Goal: Information Seeking & Learning: Check status

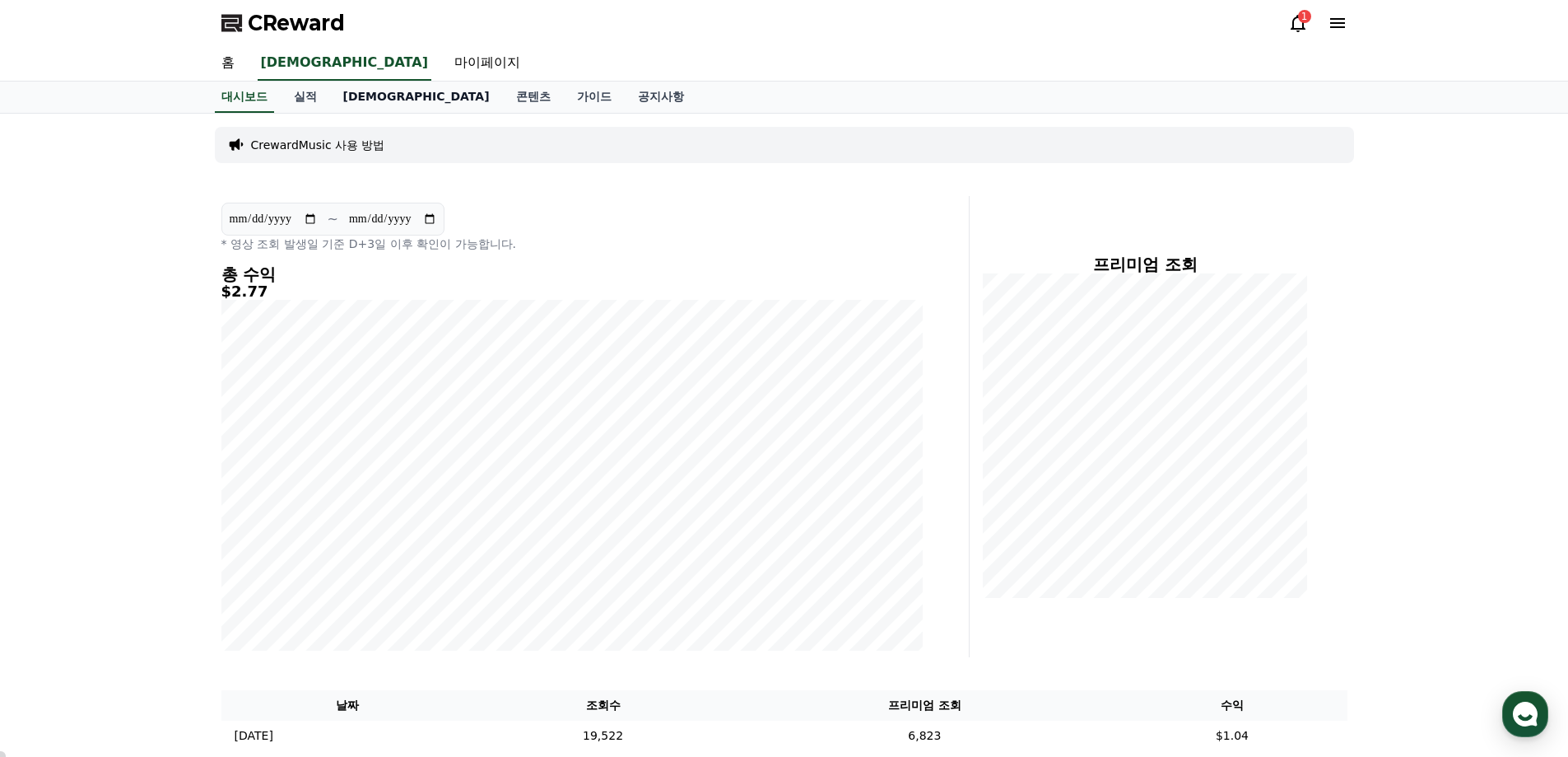
click at [351, 92] on link "[DEMOGRAPHIC_DATA]" at bounding box center [416, 97] width 173 height 31
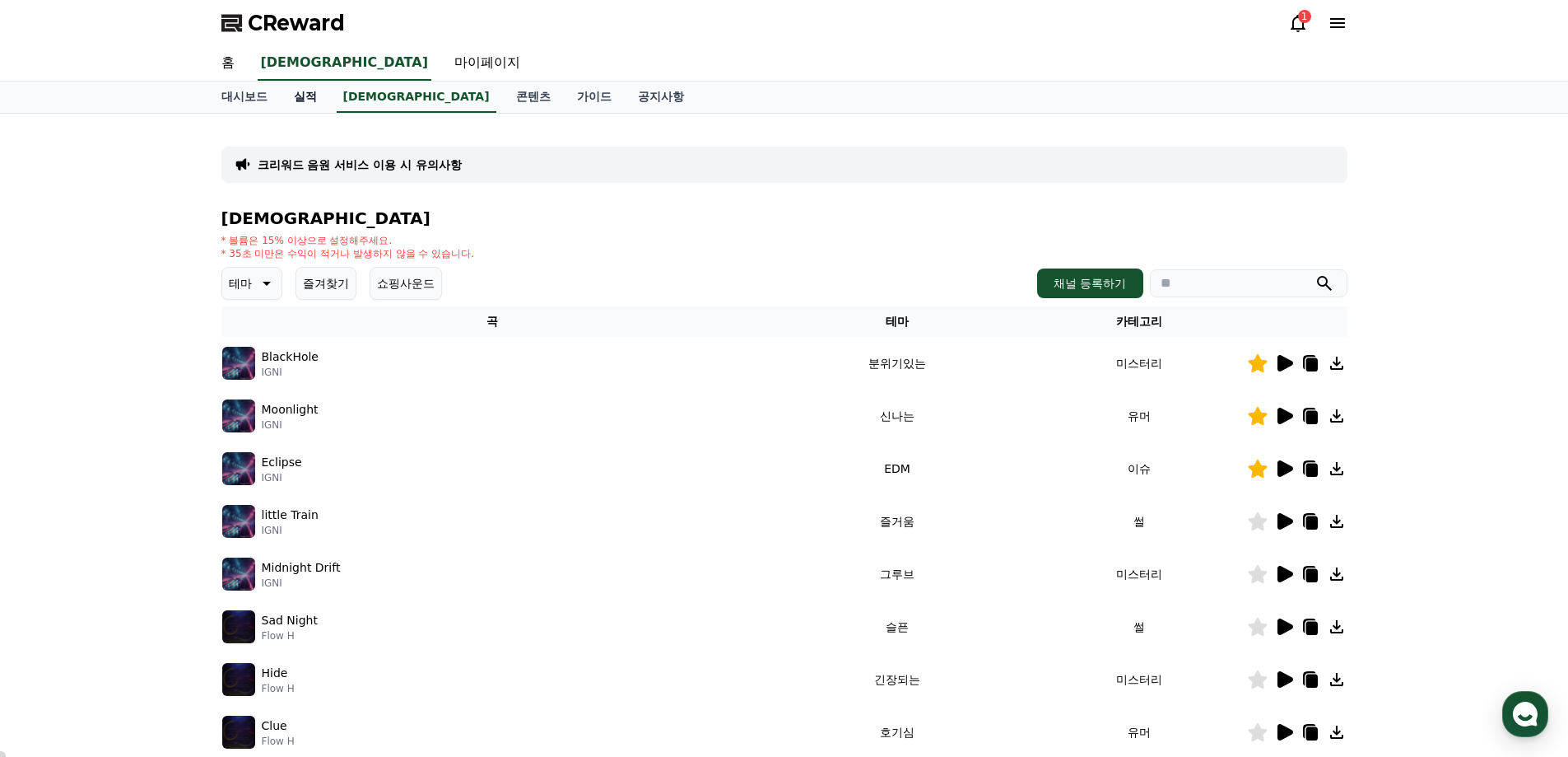
click at [319, 92] on link "실적" at bounding box center [305, 97] width 50 height 31
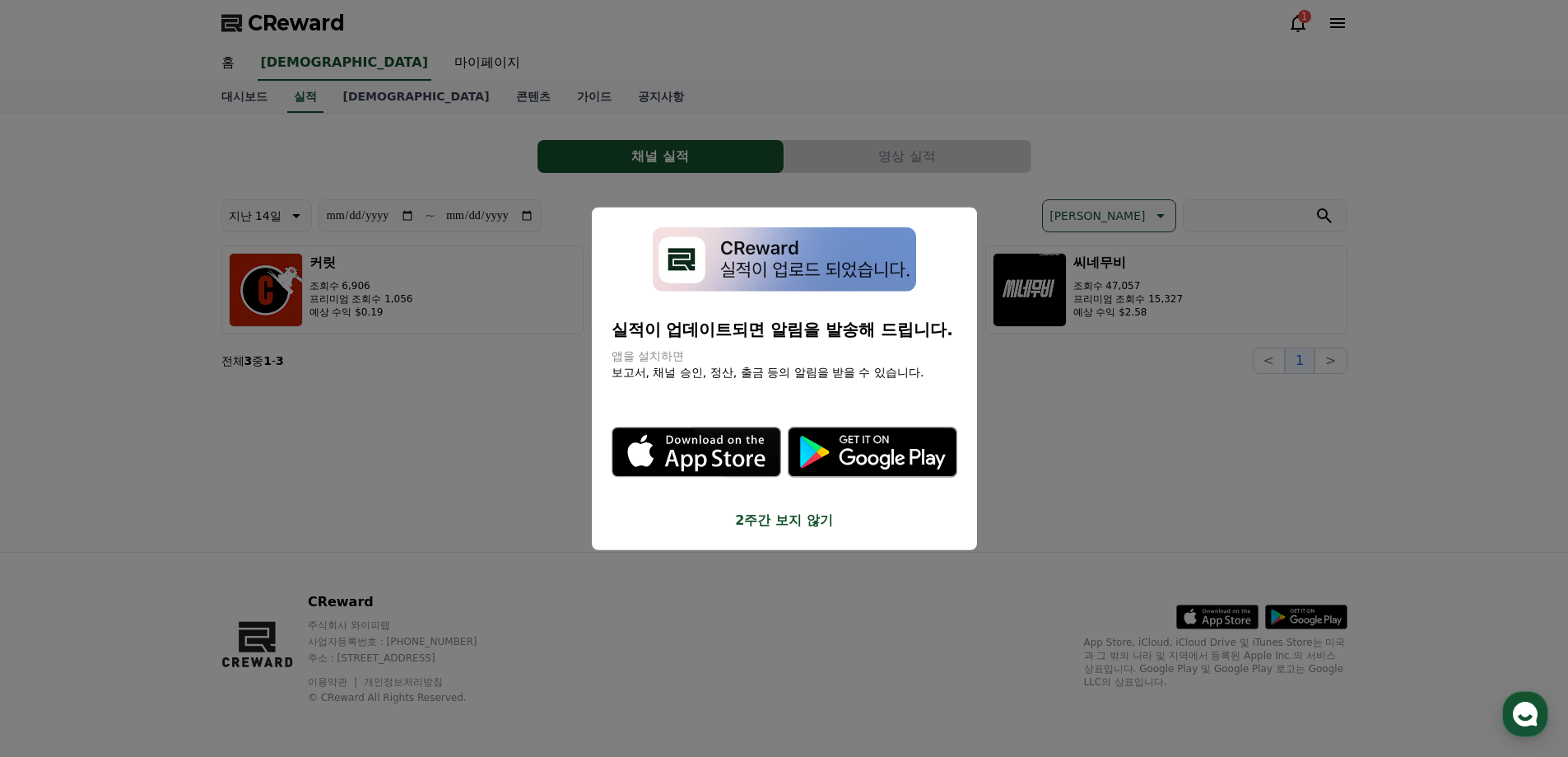
click at [89, 276] on button "close modal" at bounding box center [784, 378] width 1568 height 757
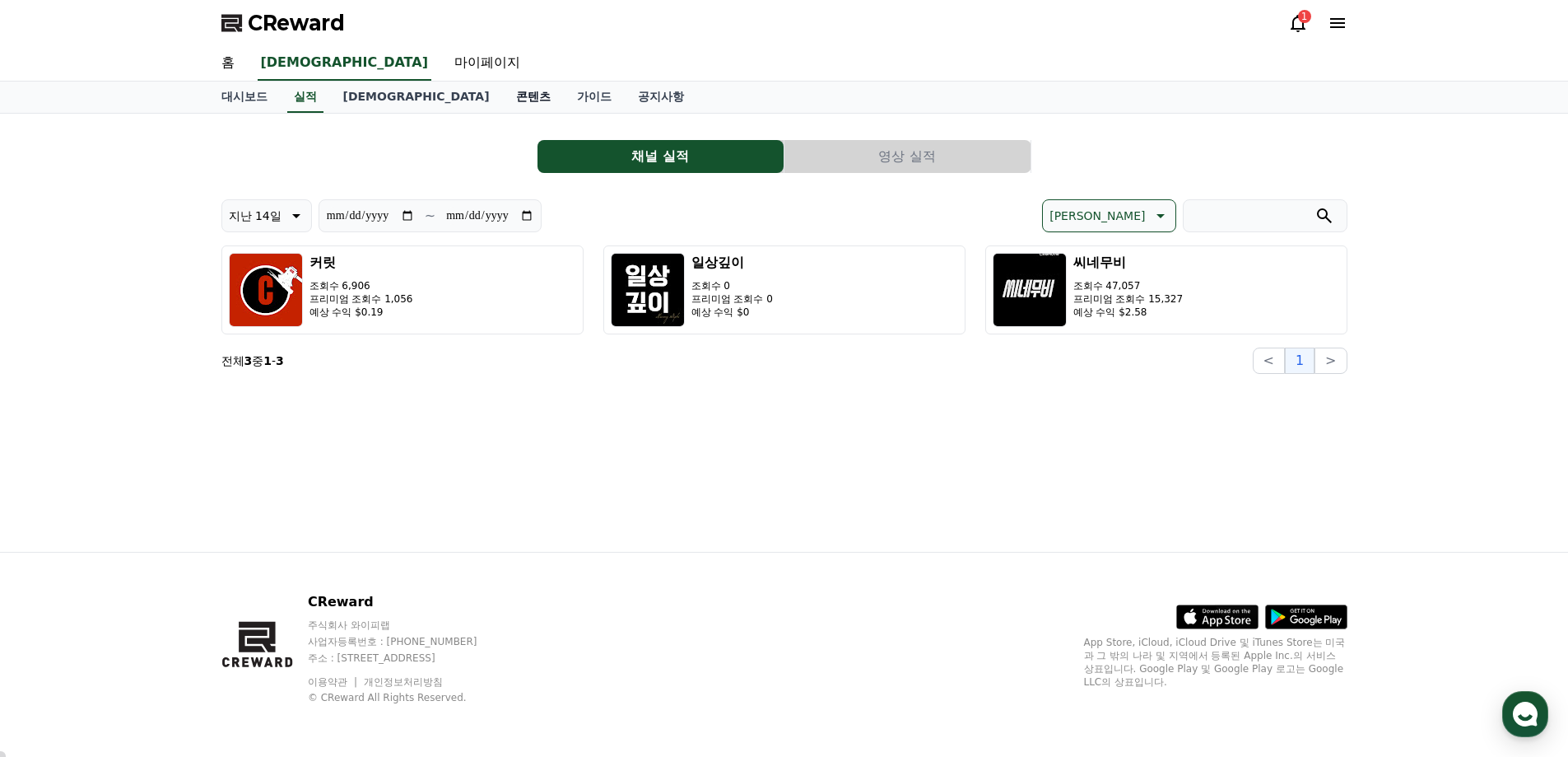
click at [503, 93] on link "콘텐츠" at bounding box center [533, 97] width 61 height 31
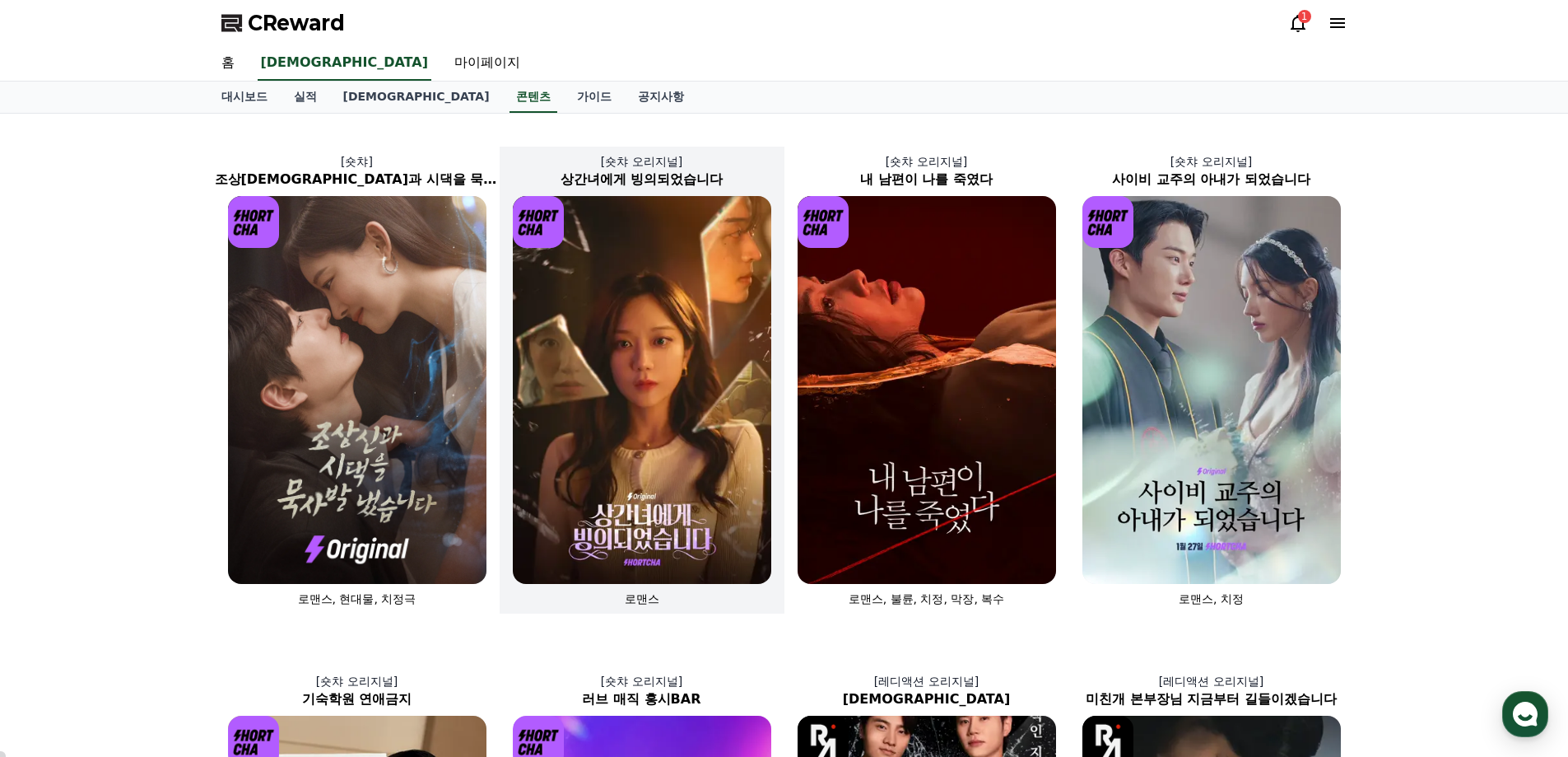
click at [684, 286] on img at bounding box center [642, 389] width 258 height 387
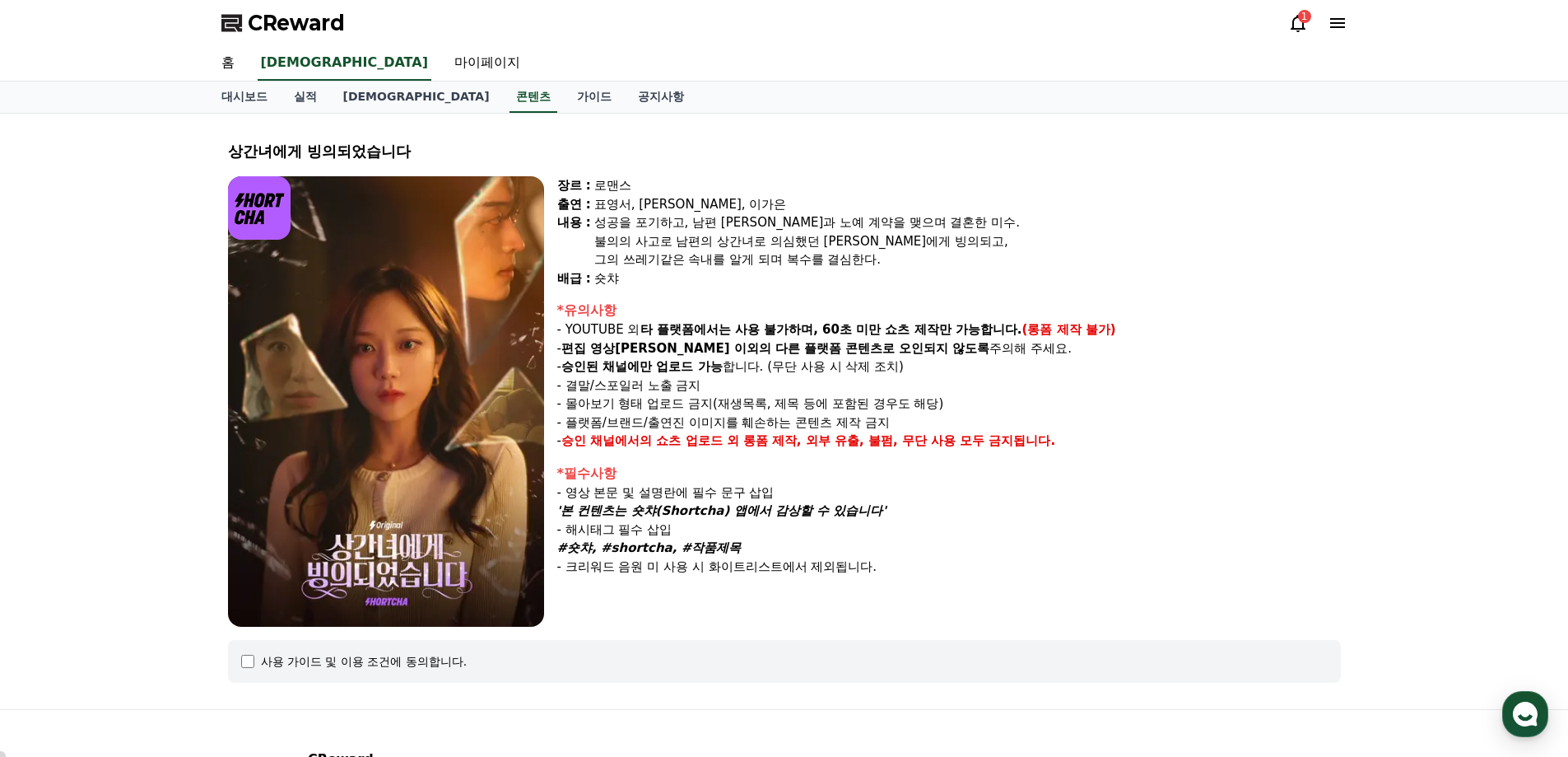
select select
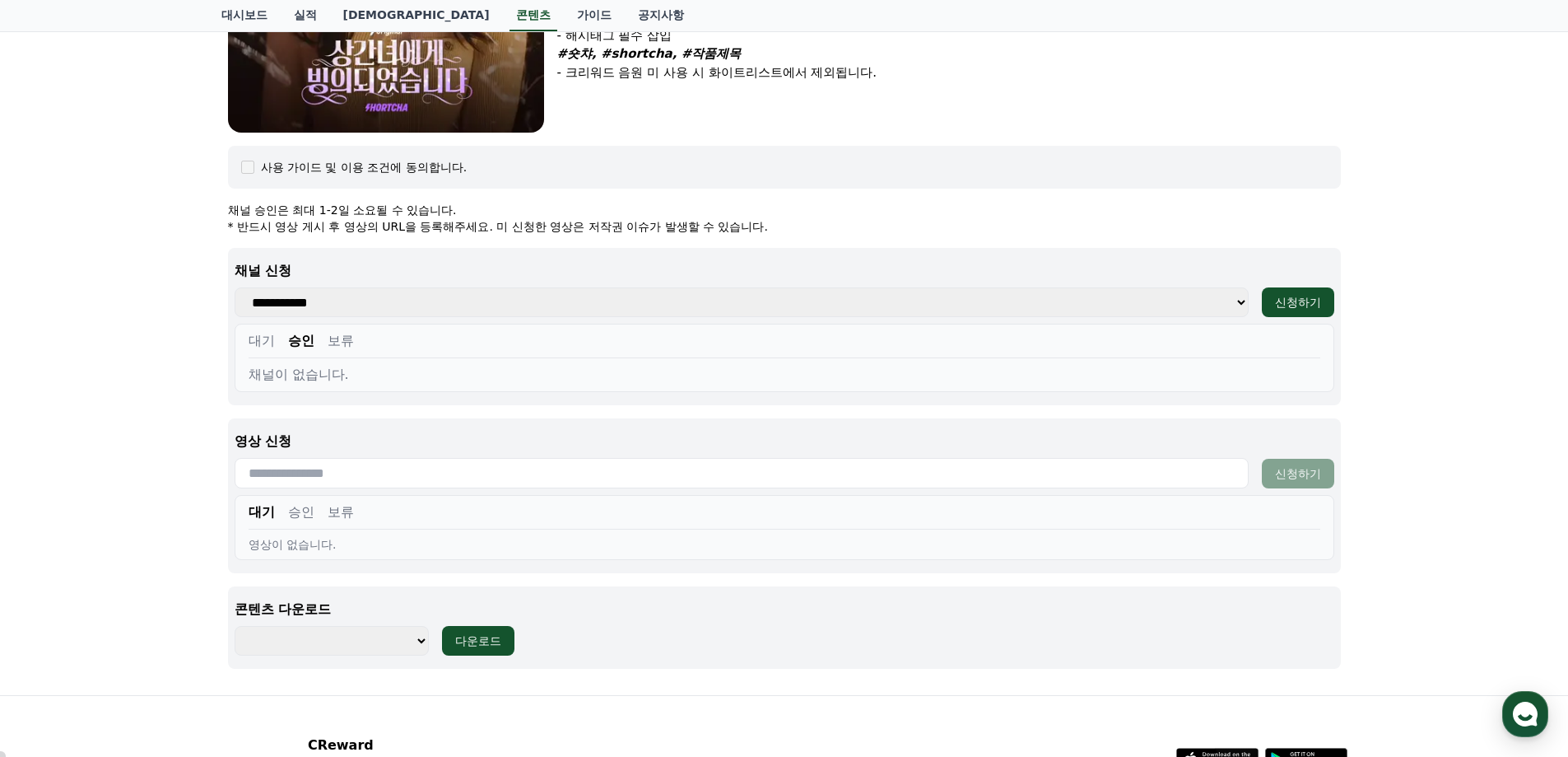
scroll to position [576, 0]
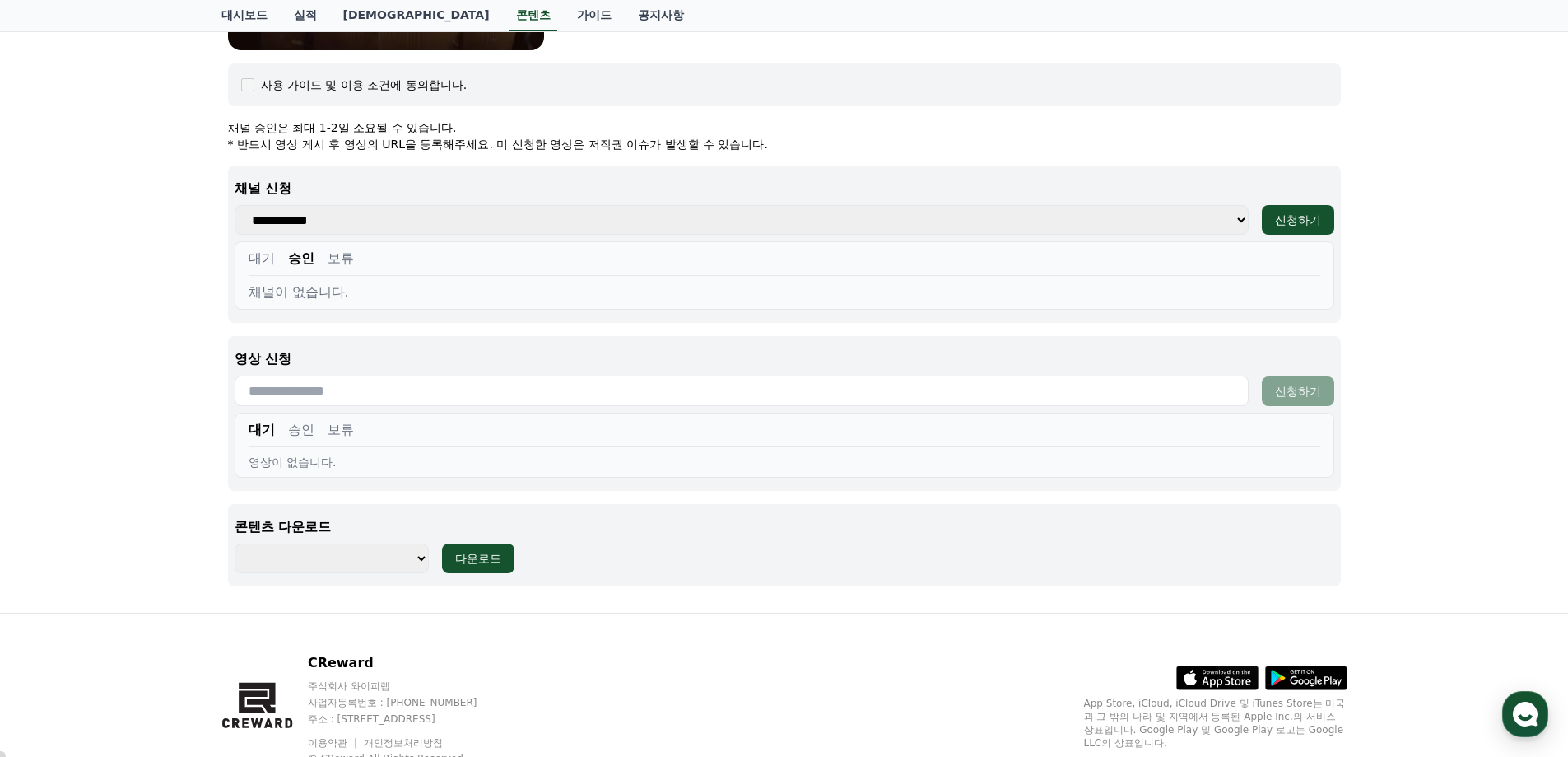
click at [285, 289] on div "채널이 없습니다." at bounding box center [785, 292] width 1072 height 19
click at [243, 258] on div "대기 승인 보류 채널이 없습니다." at bounding box center [784, 275] width 1100 height 68
click at [252, 258] on button "대기" at bounding box center [262, 258] width 26 height 19
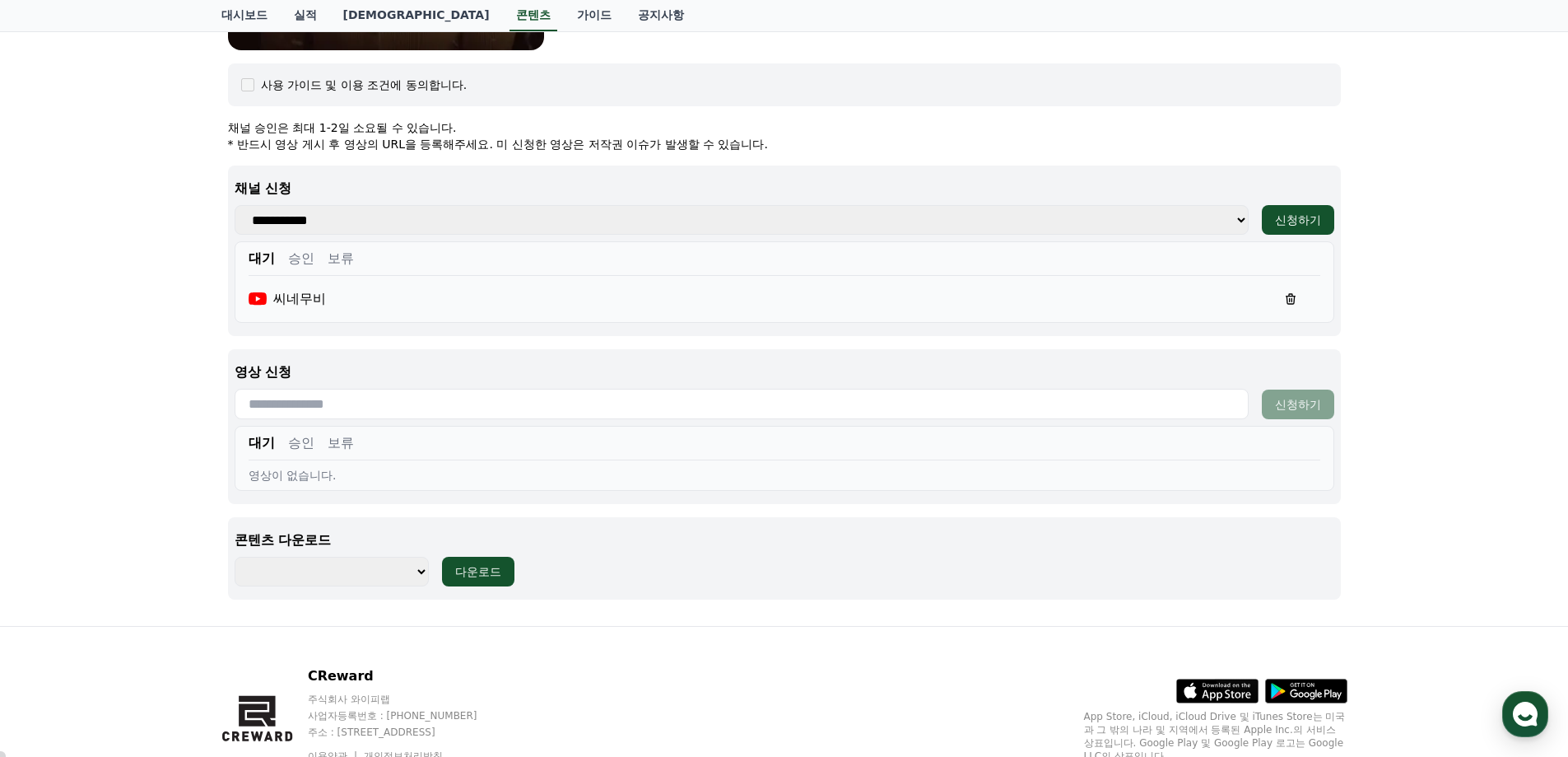
click at [304, 256] on button "승인" at bounding box center [300, 258] width 26 height 19
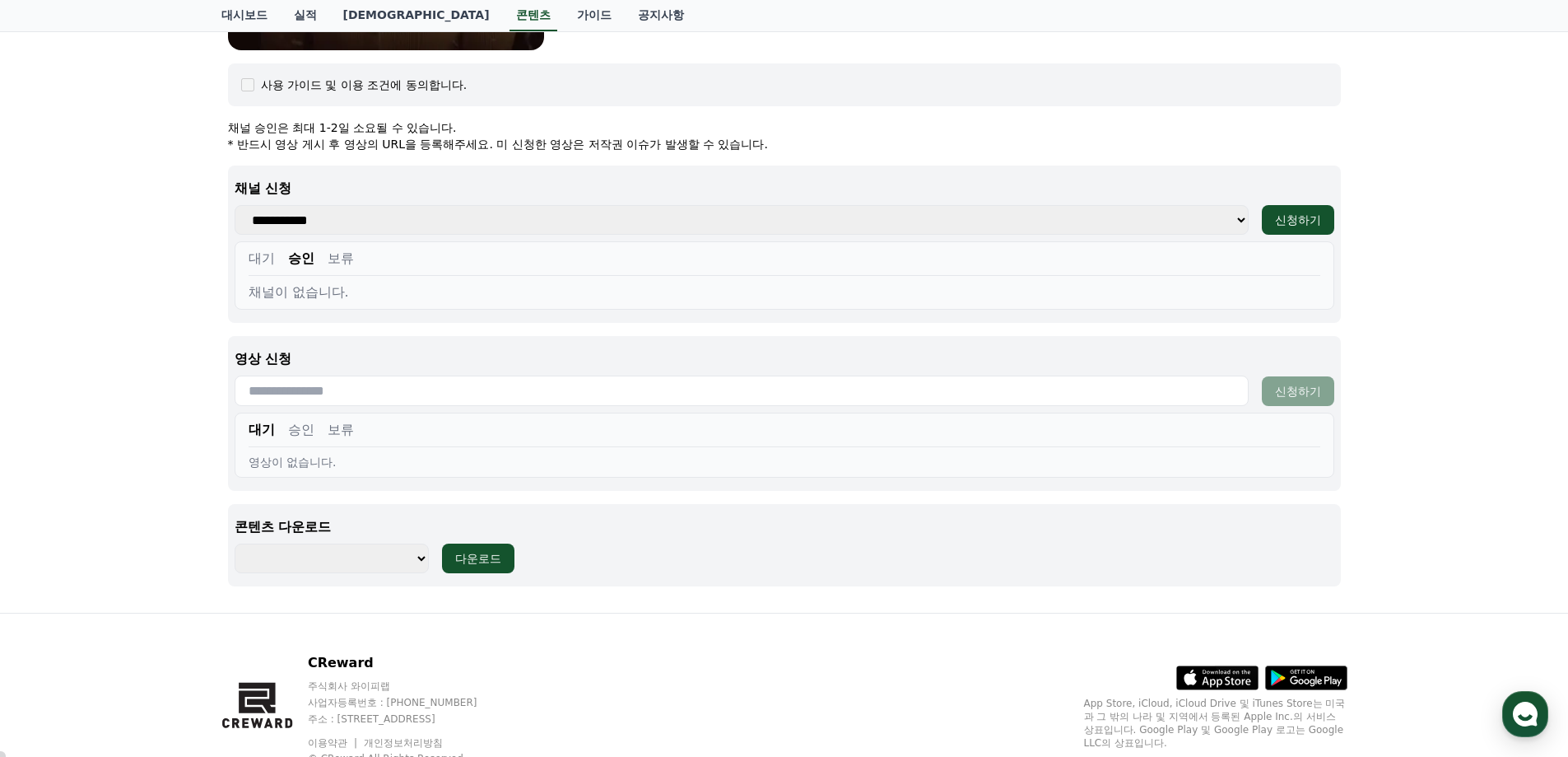
click at [261, 257] on button "대기" at bounding box center [262, 258] width 26 height 19
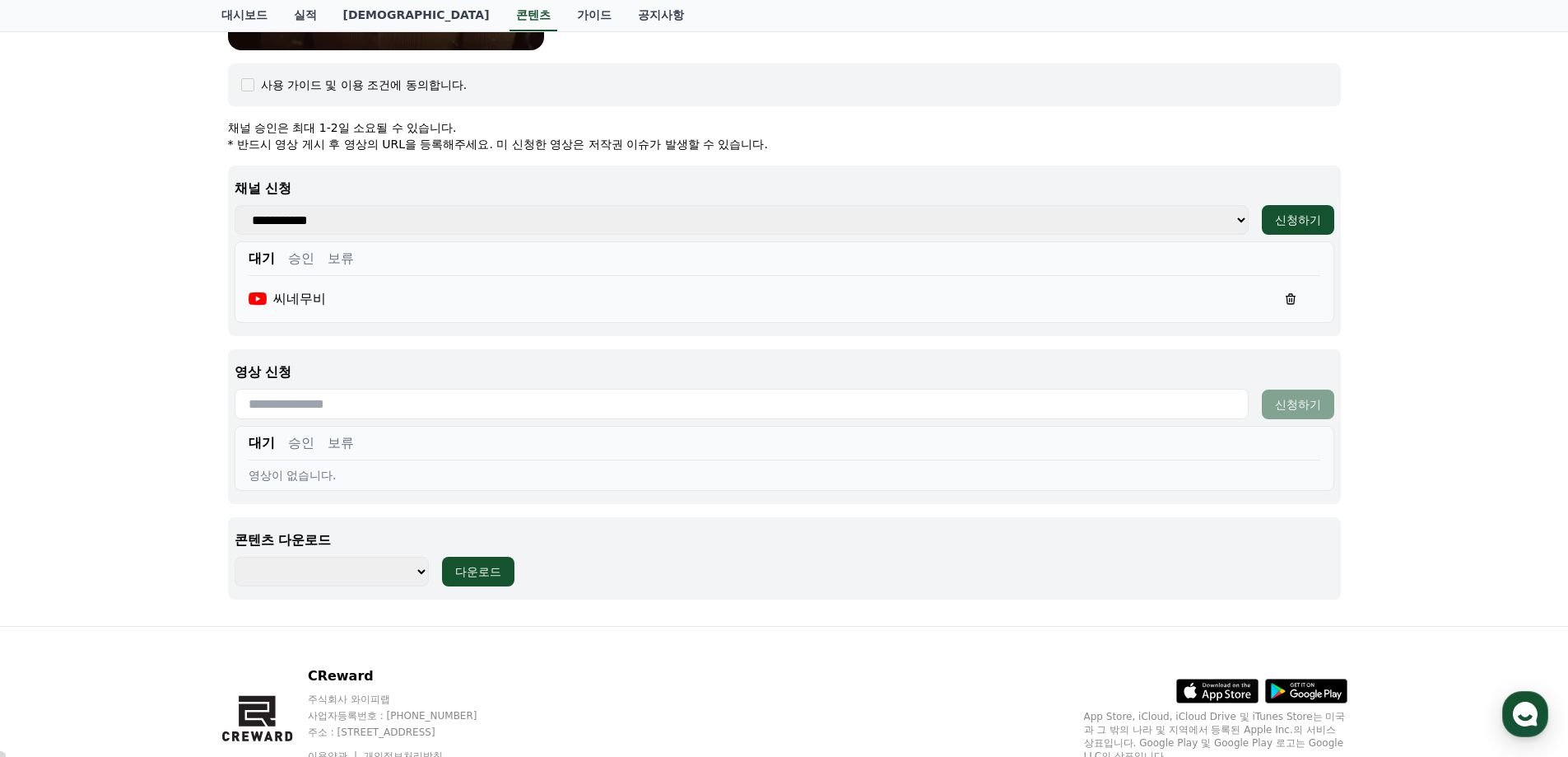
click at [327, 583] on select "**********" at bounding box center [332, 570] width 194 height 30
click at [359, 569] on select "**********" at bounding box center [332, 570] width 194 height 30
click at [421, 576] on select "**********" at bounding box center [332, 570] width 194 height 30
click at [412, 575] on select "**********" at bounding box center [332, 570] width 194 height 30
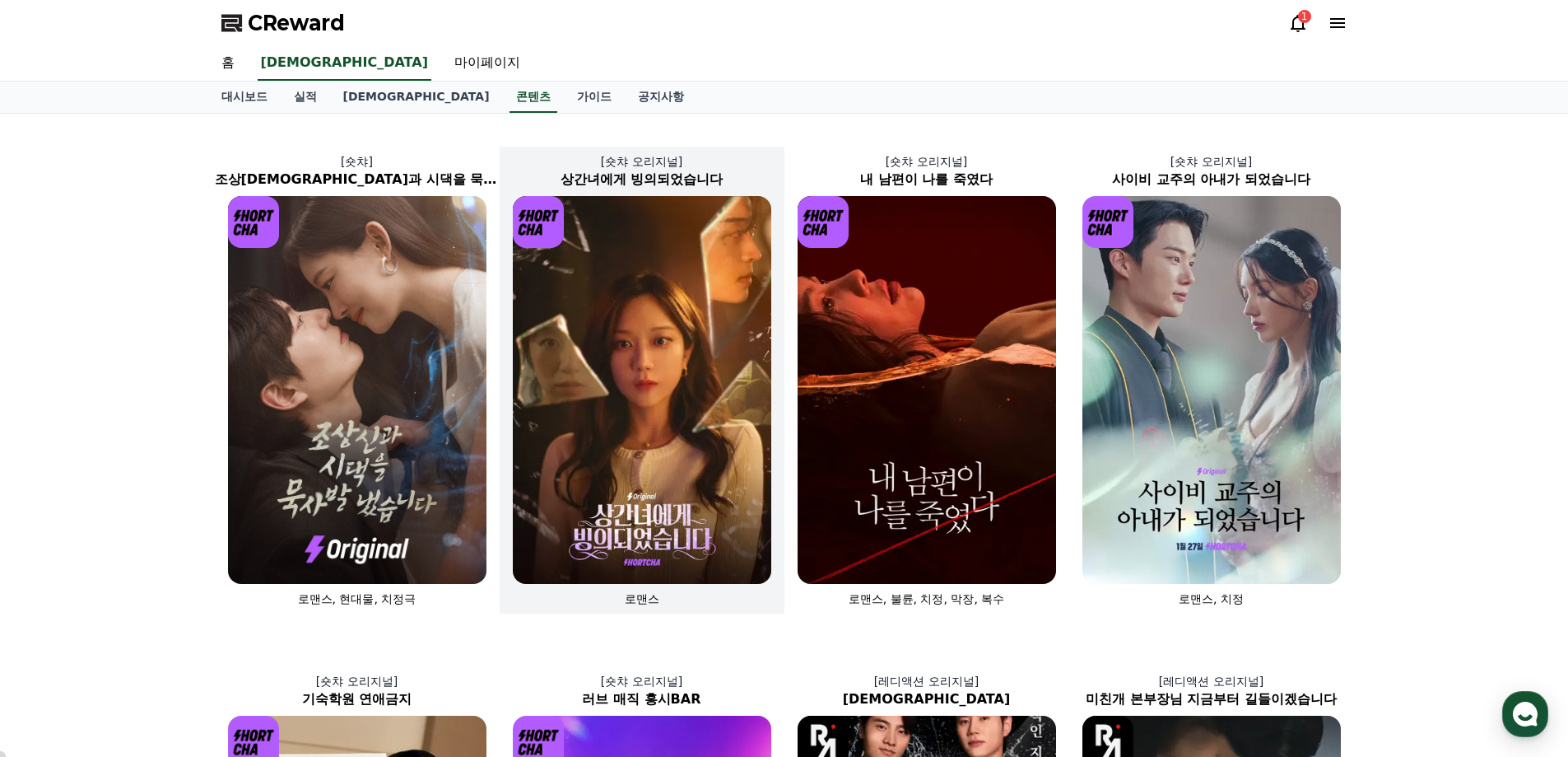
scroll to position [576, 0]
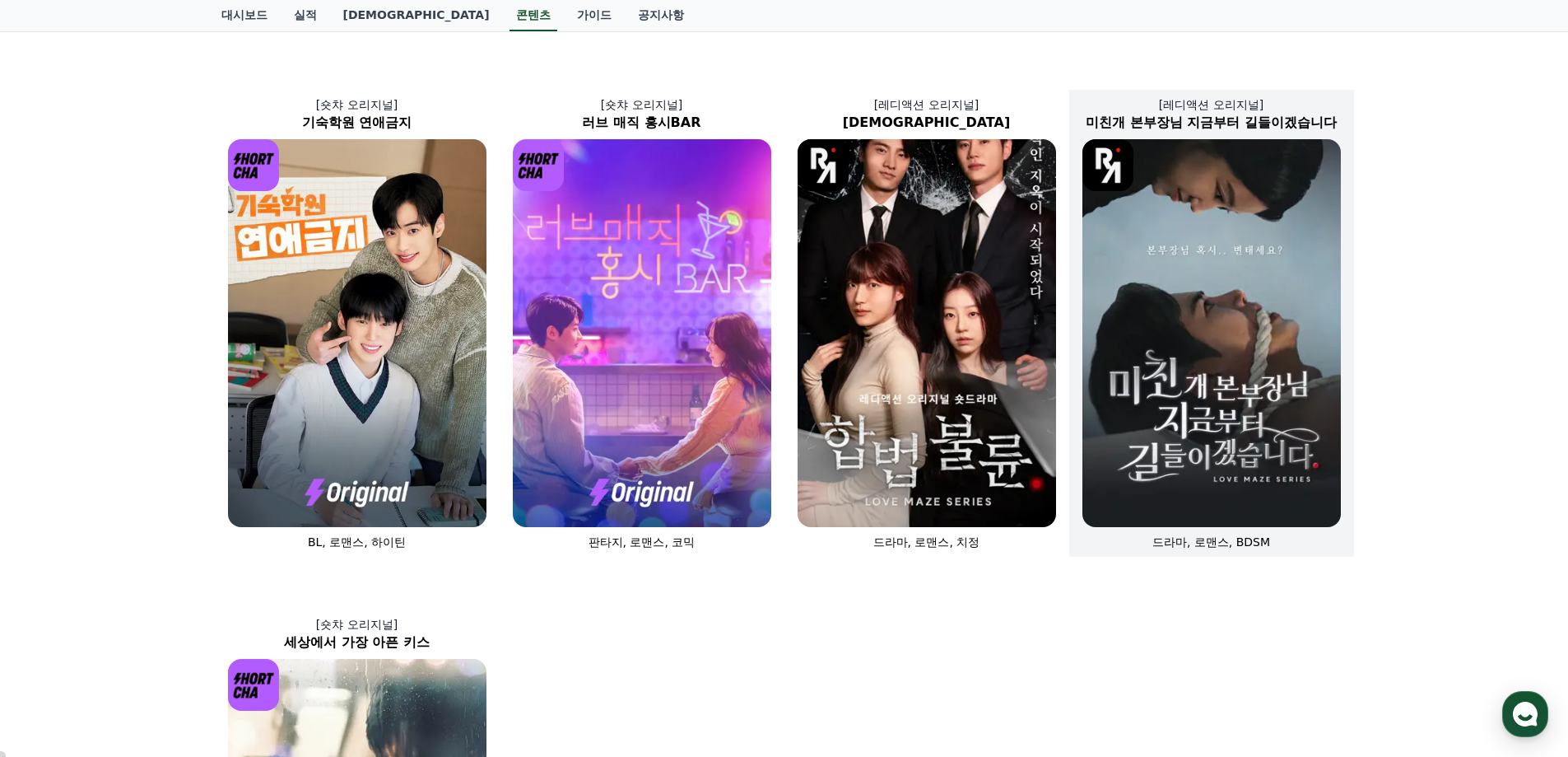
click at [1116, 388] on img at bounding box center [1212, 333] width 258 height 387
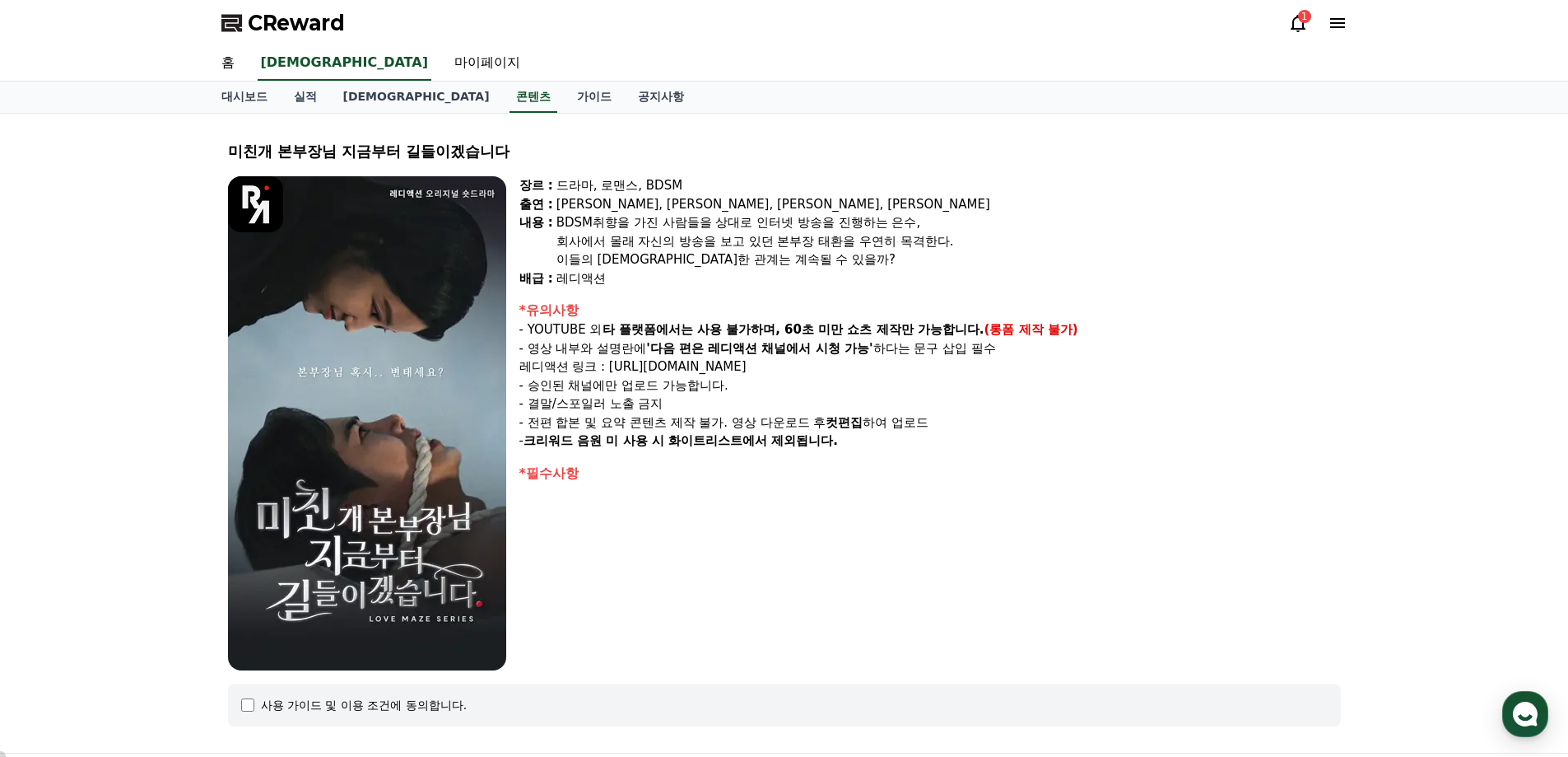
select select
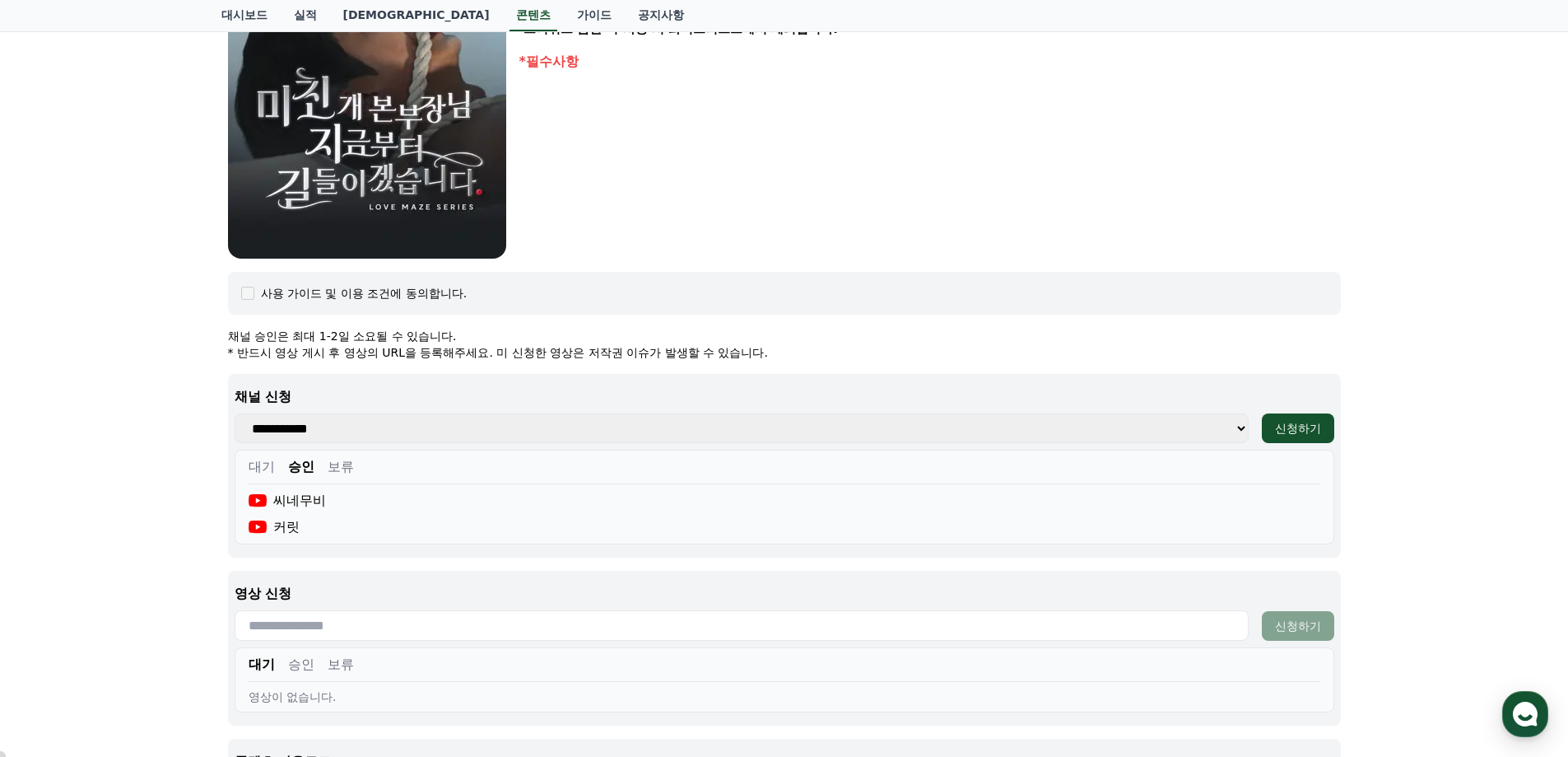
scroll to position [707, 0]
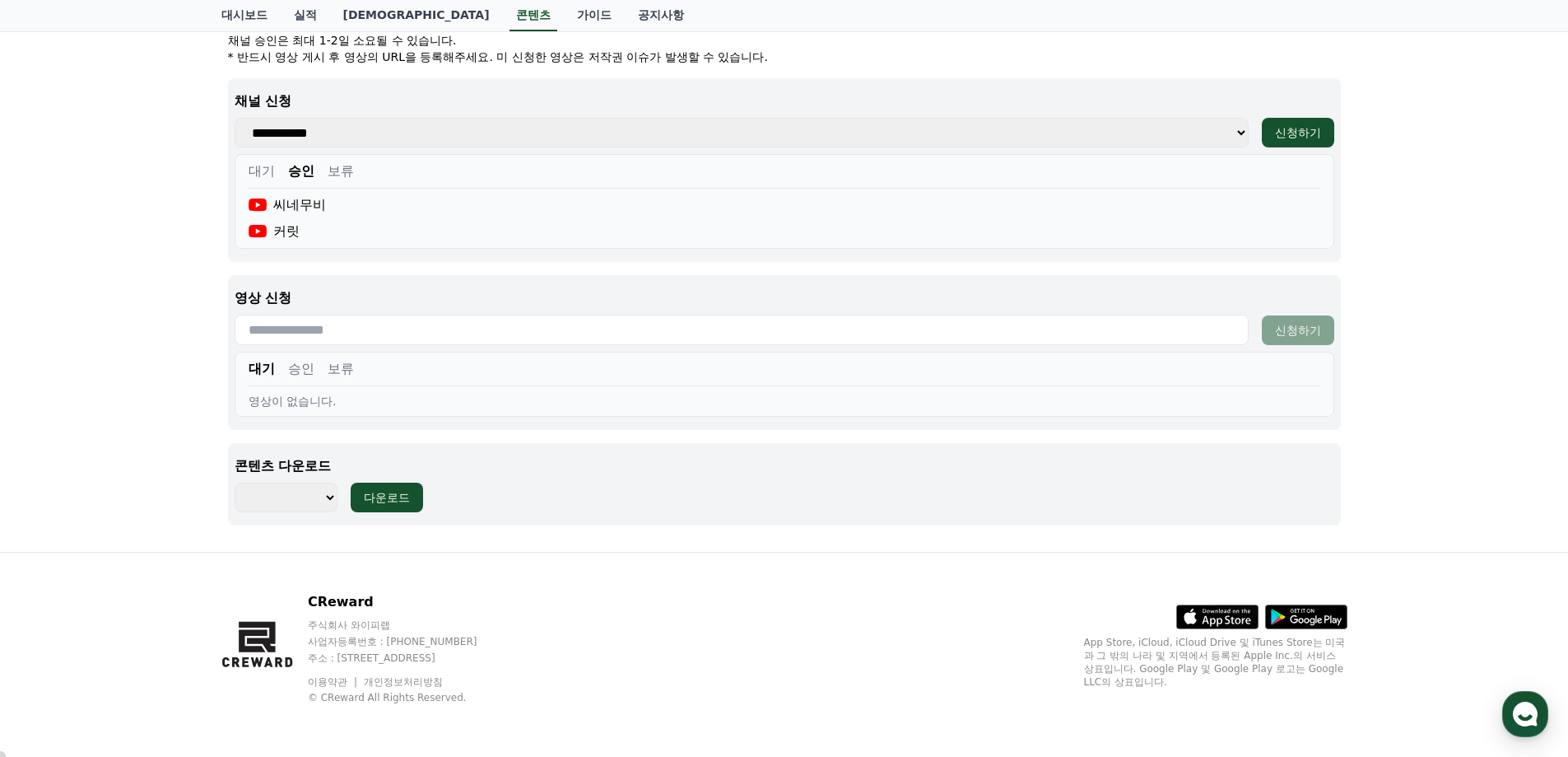
click at [307, 171] on button "승인" at bounding box center [300, 170] width 26 height 19
click at [325, 494] on select "******** ******** ******** ******** ******** ******** ******** ******** *******…" at bounding box center [286, 497] width 103 height 30
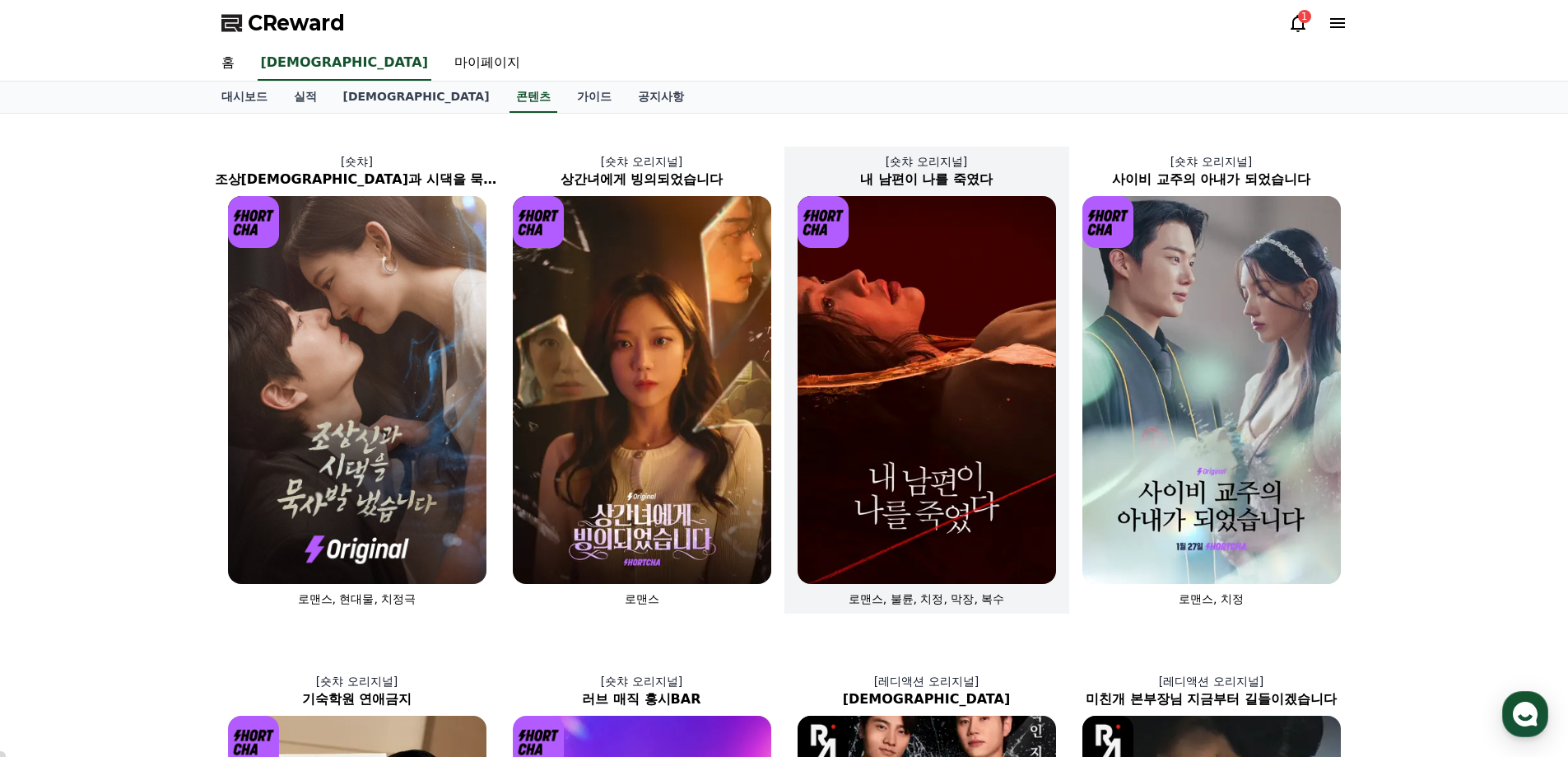
click at [987, 489] on img at bounding box center [927, 389] width 258 height 387
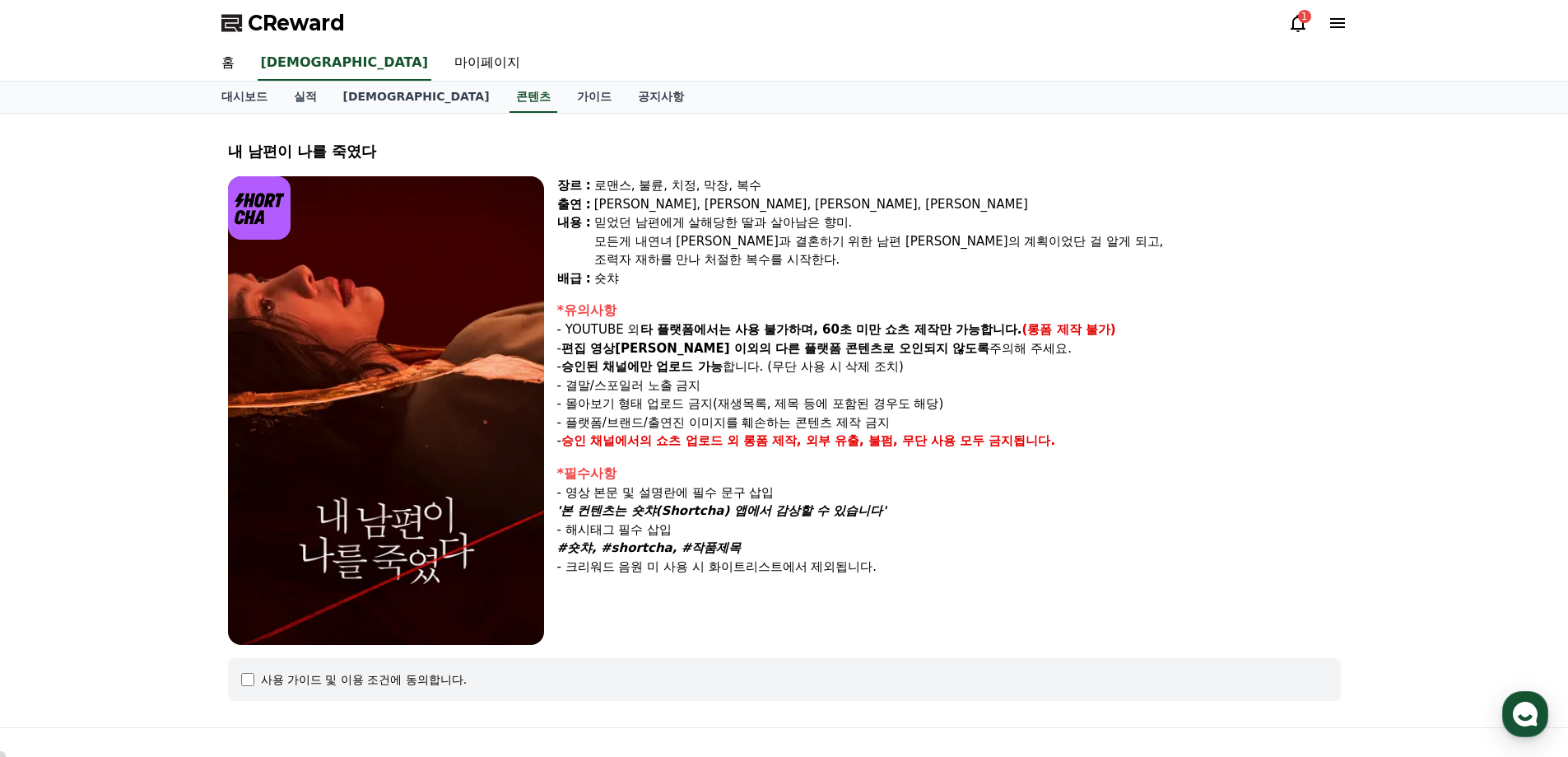
select select
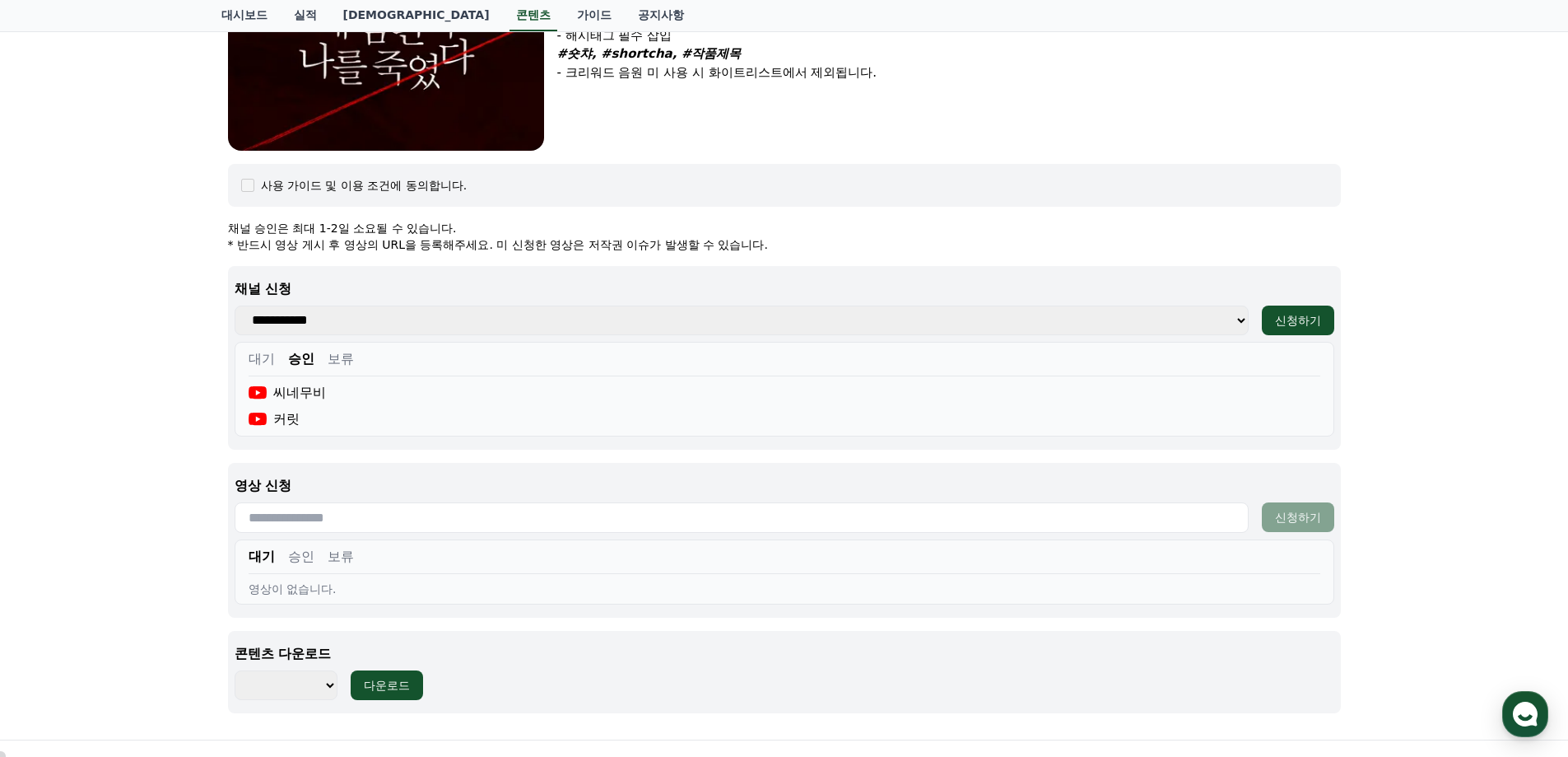
scroll to position [682, 0]
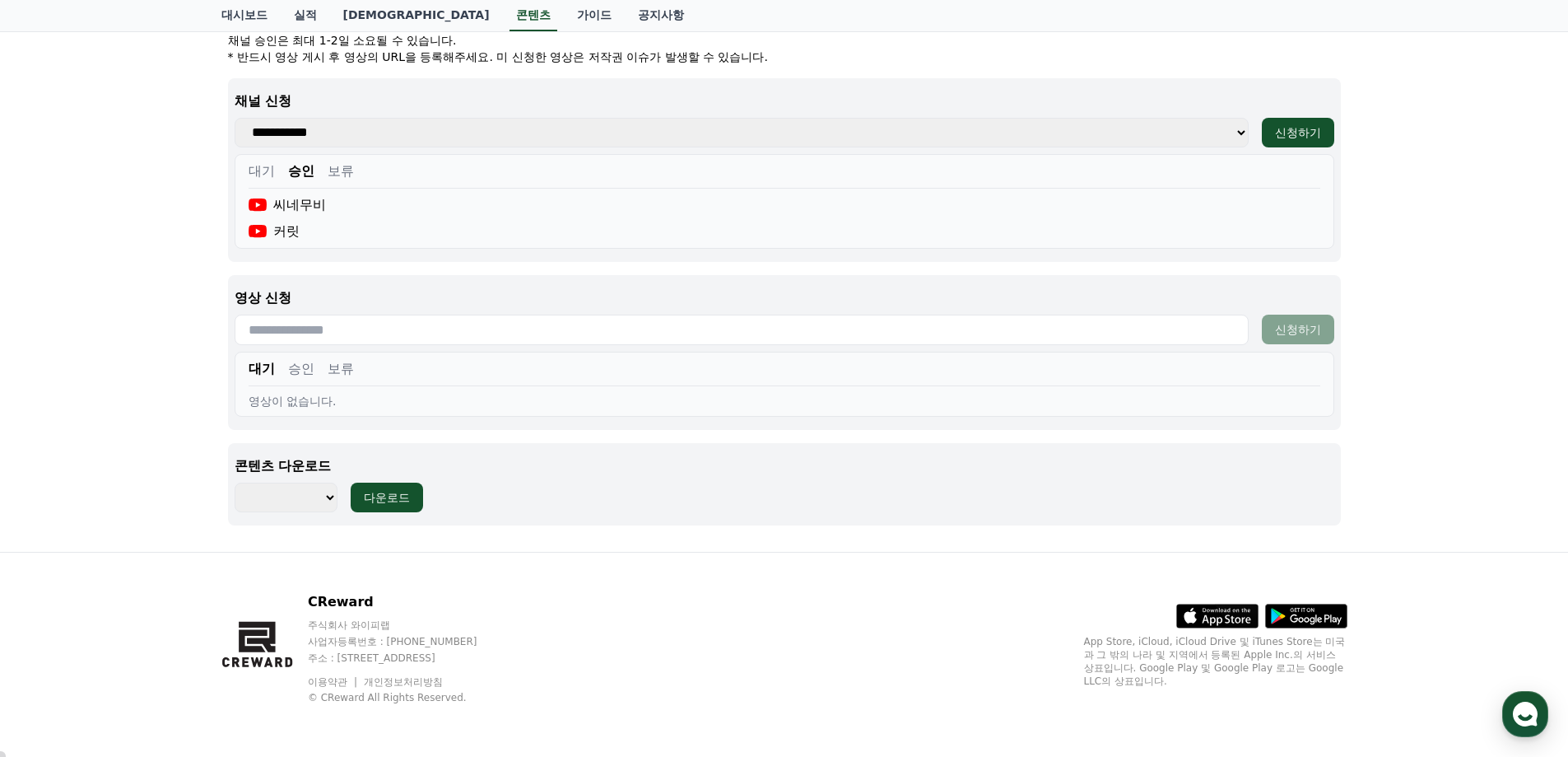
drag, startPoint x: 319, startPoint y: 480, endPoint x: 317, endPoint y: 495, distance: 15.1
click at [319, 488] on div "콘텐츠 다운로드 ******** ******** ******** ******** ******** ******** ******** *******…" at bounding box center [784, 484] width 1113 height 83
click at [322, 495] on select "******** ******** ******** ******** ******** ******** ******** ******** *******…" at bounding box center [286, 497] width 103 height 30
click at [330, 493] on select "******** ******** ******** ******** ******** ******** ******** ******** *******…" at bounding box center [286, 497] width 103 height 30
click at [489, 208] on div "씨네무비" at bounding box center [785, 204] width 1072 height 19
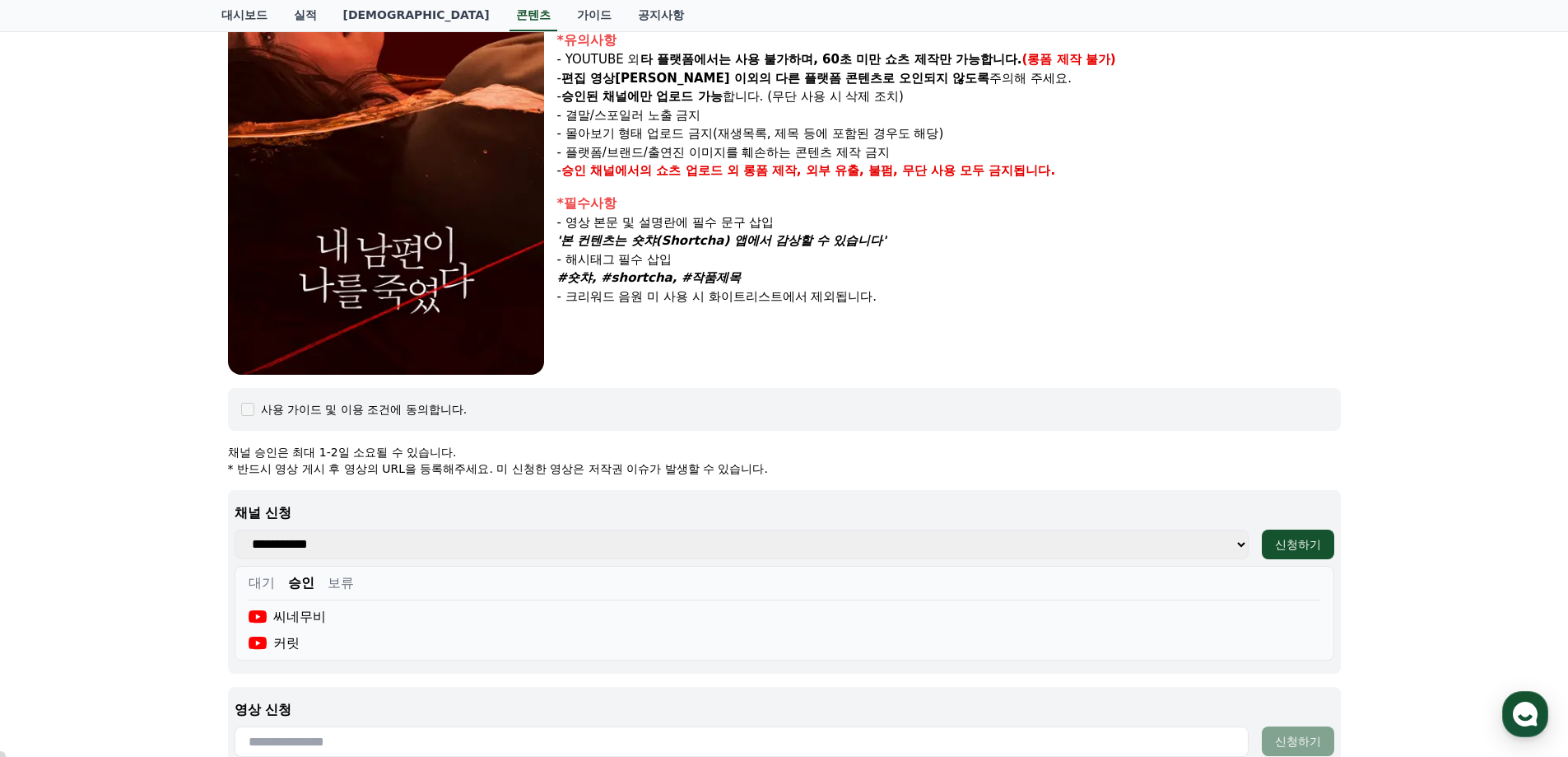
scroll to position [0, 0]
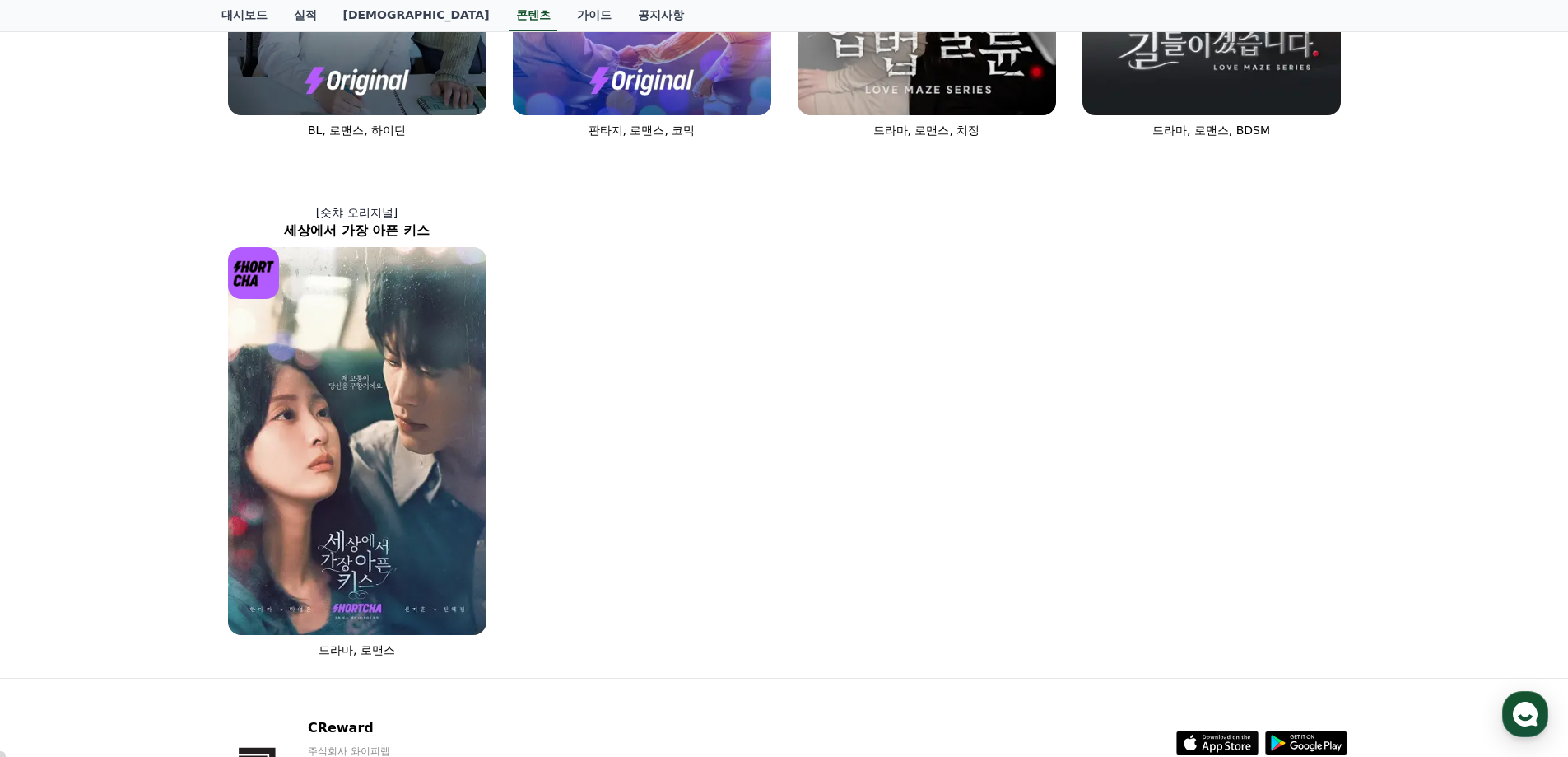
scroll to position [1114, 0]
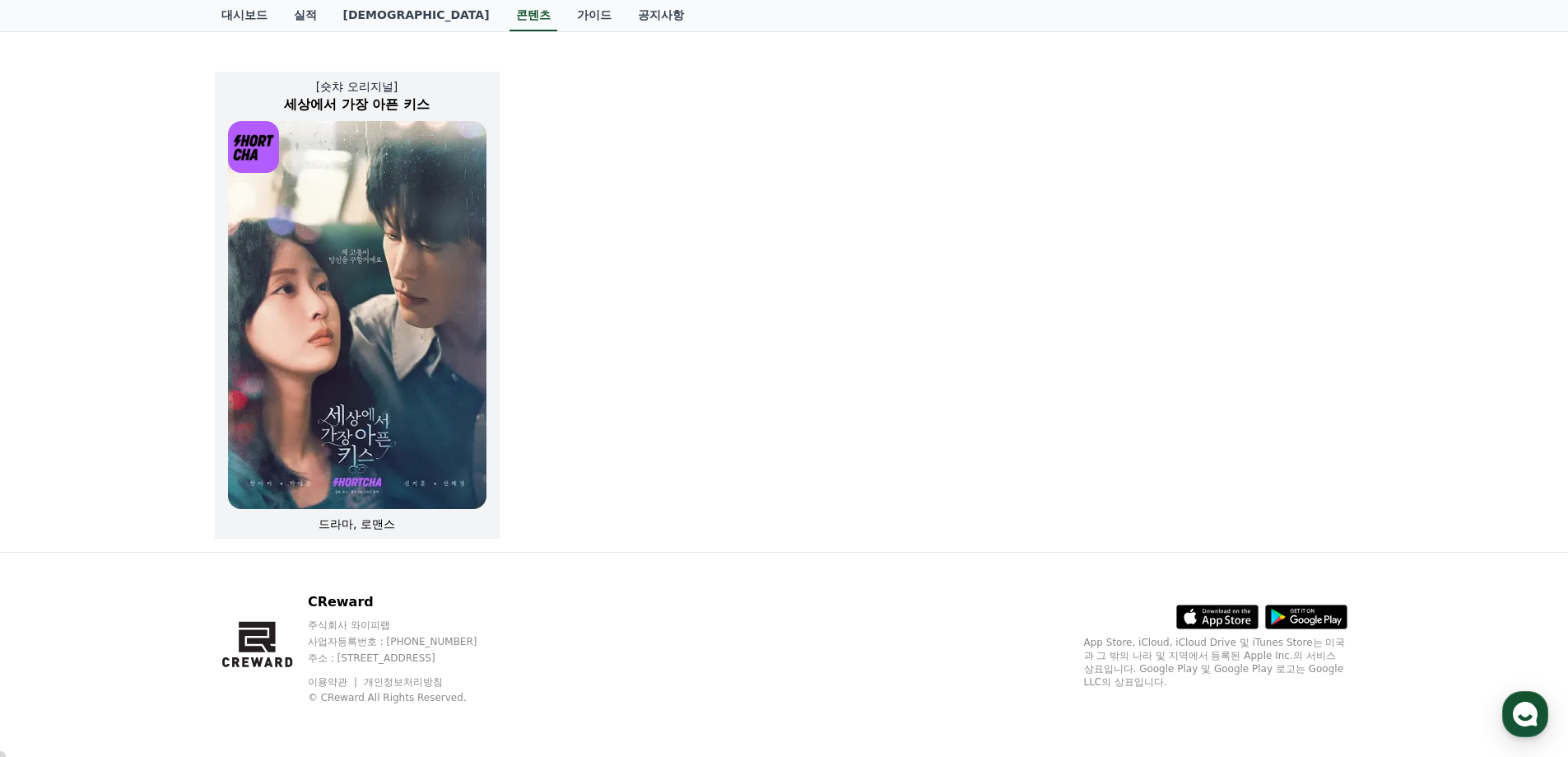
click at [462, 314] on img at bounding box center [357, 314] width 258 height 387
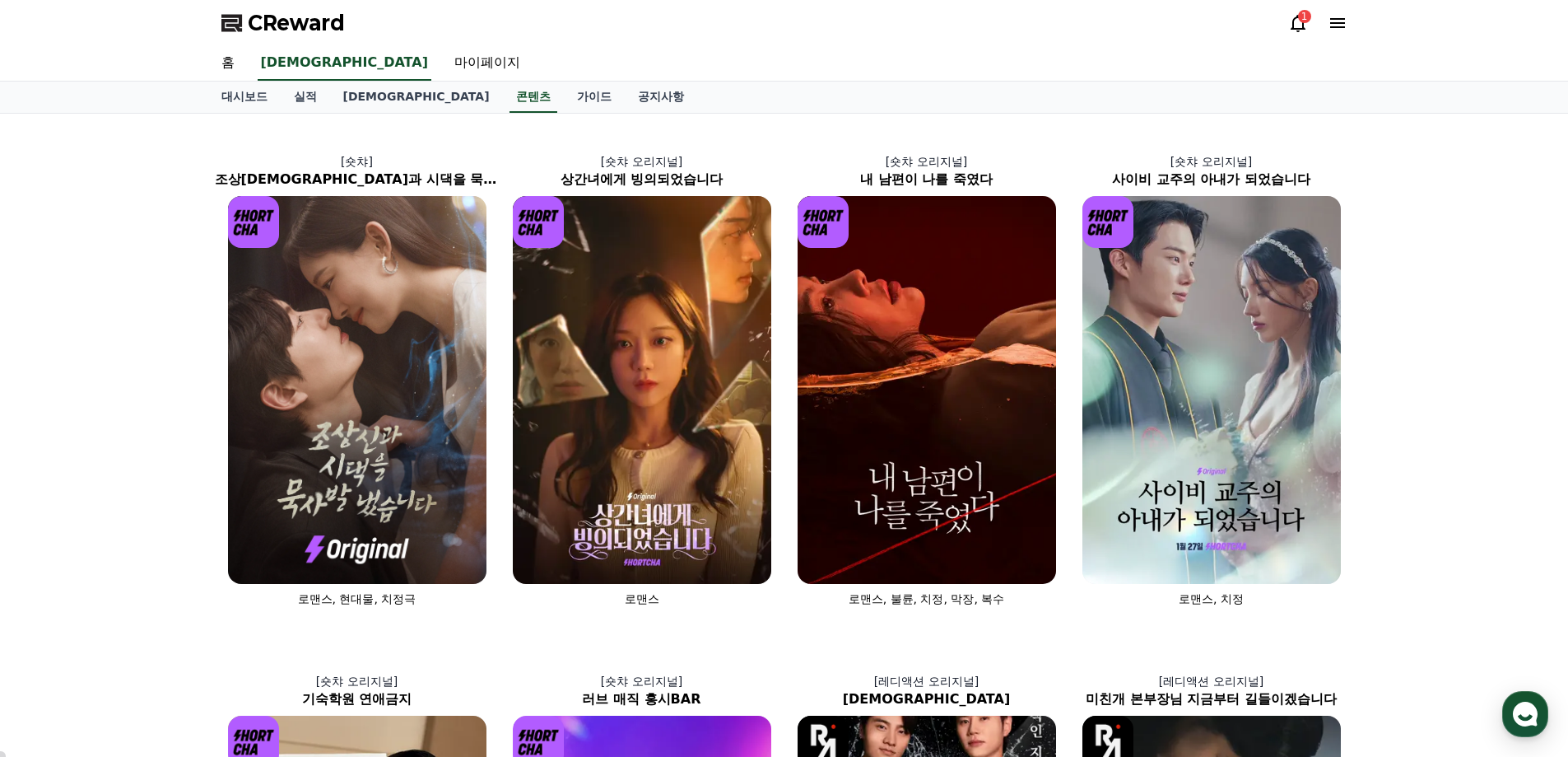
scroll to position [1114, 0]
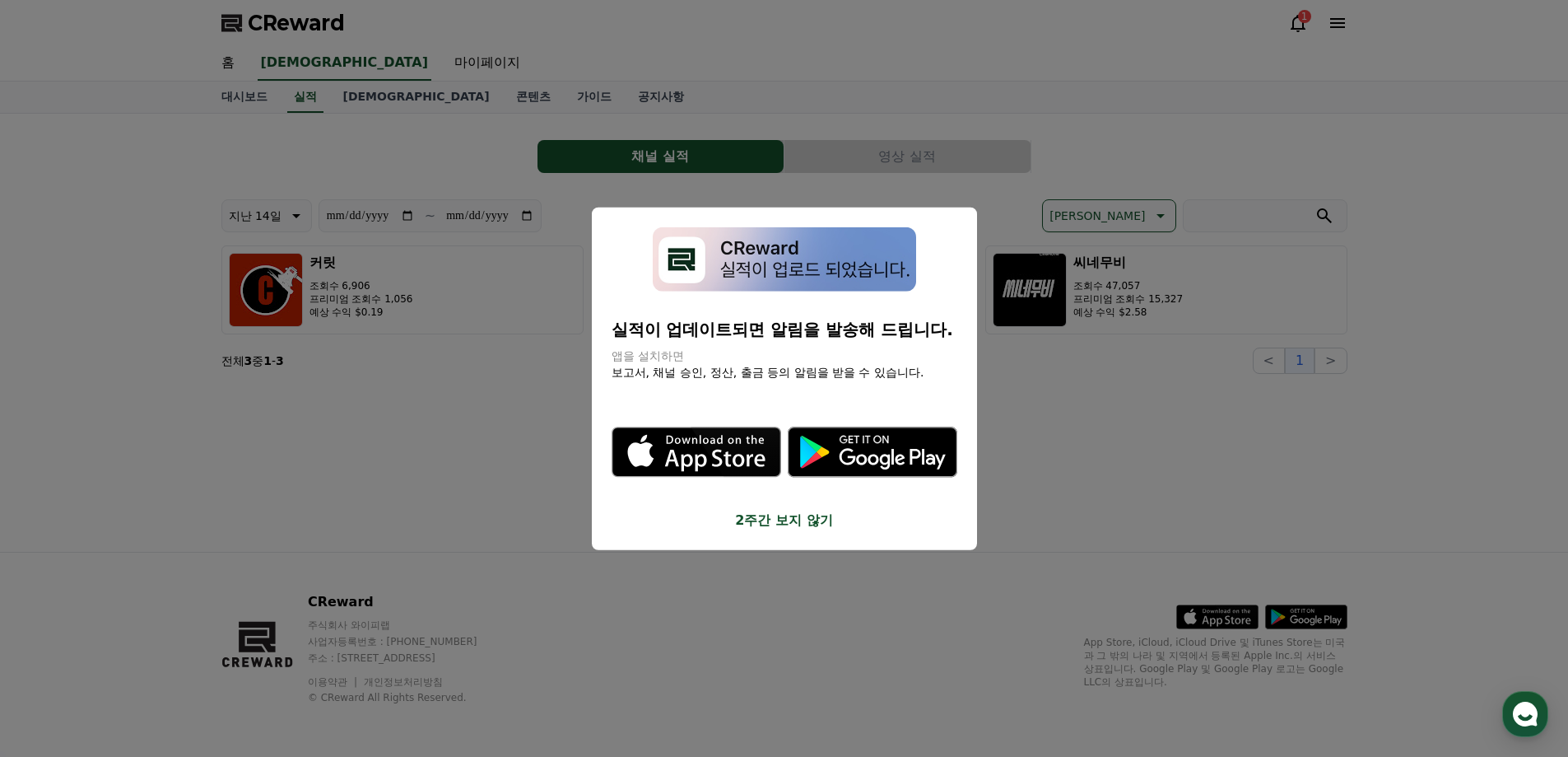
drag, startPoint x: 1413, startPoint y: 504, endPoint x: 1398, endPoint y: 495, distance: 17.5
click at [1412, 504] on button "close modal" at bounding box center [784, 378] width 1568 height 757
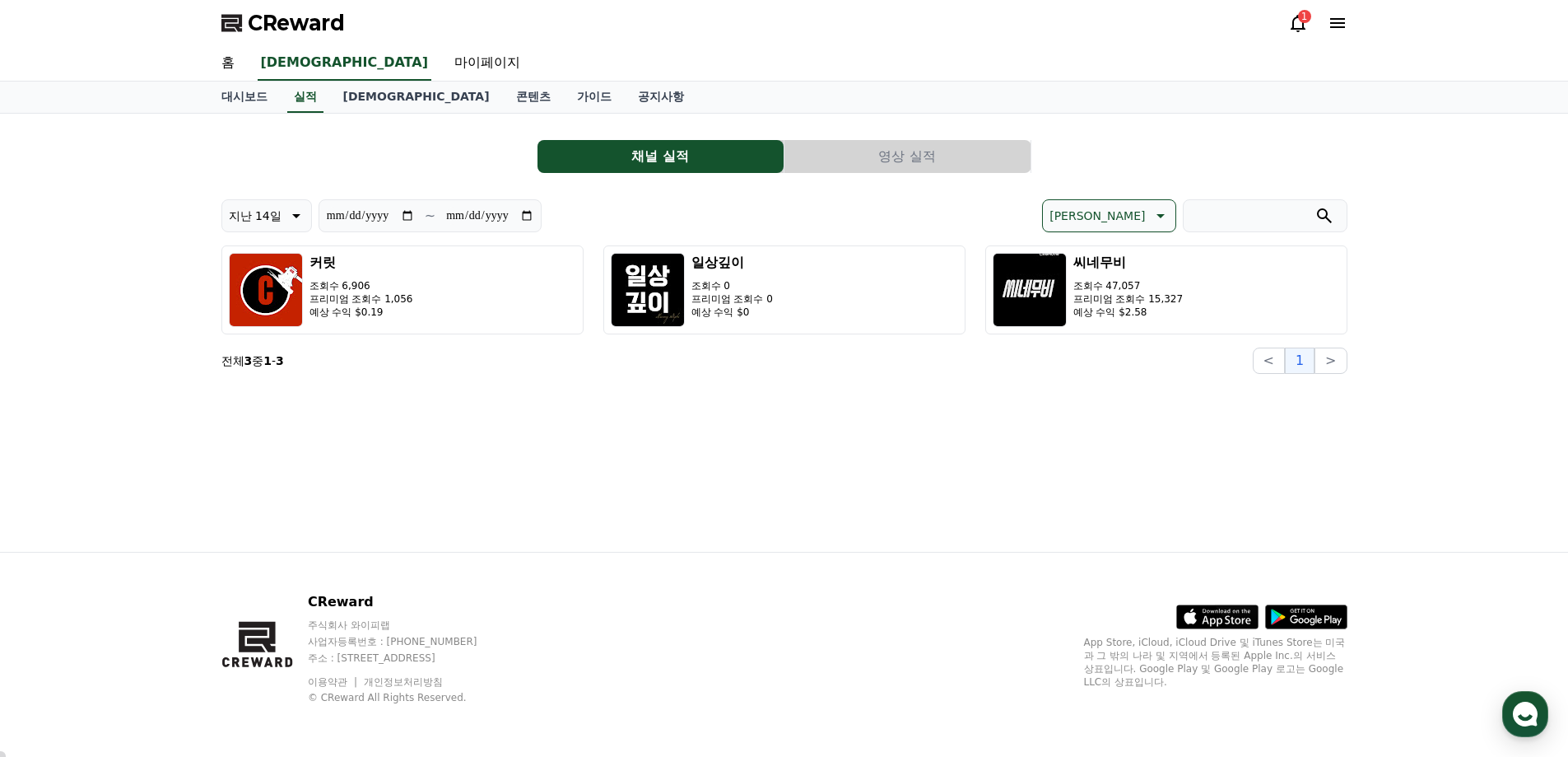
click at [862, 414] on div "**********" at bounding box center [785, 333] width 1153 height 438
click at [624, 99] on link "공지사항" at bounding box center [661, 97] width 73 height 31
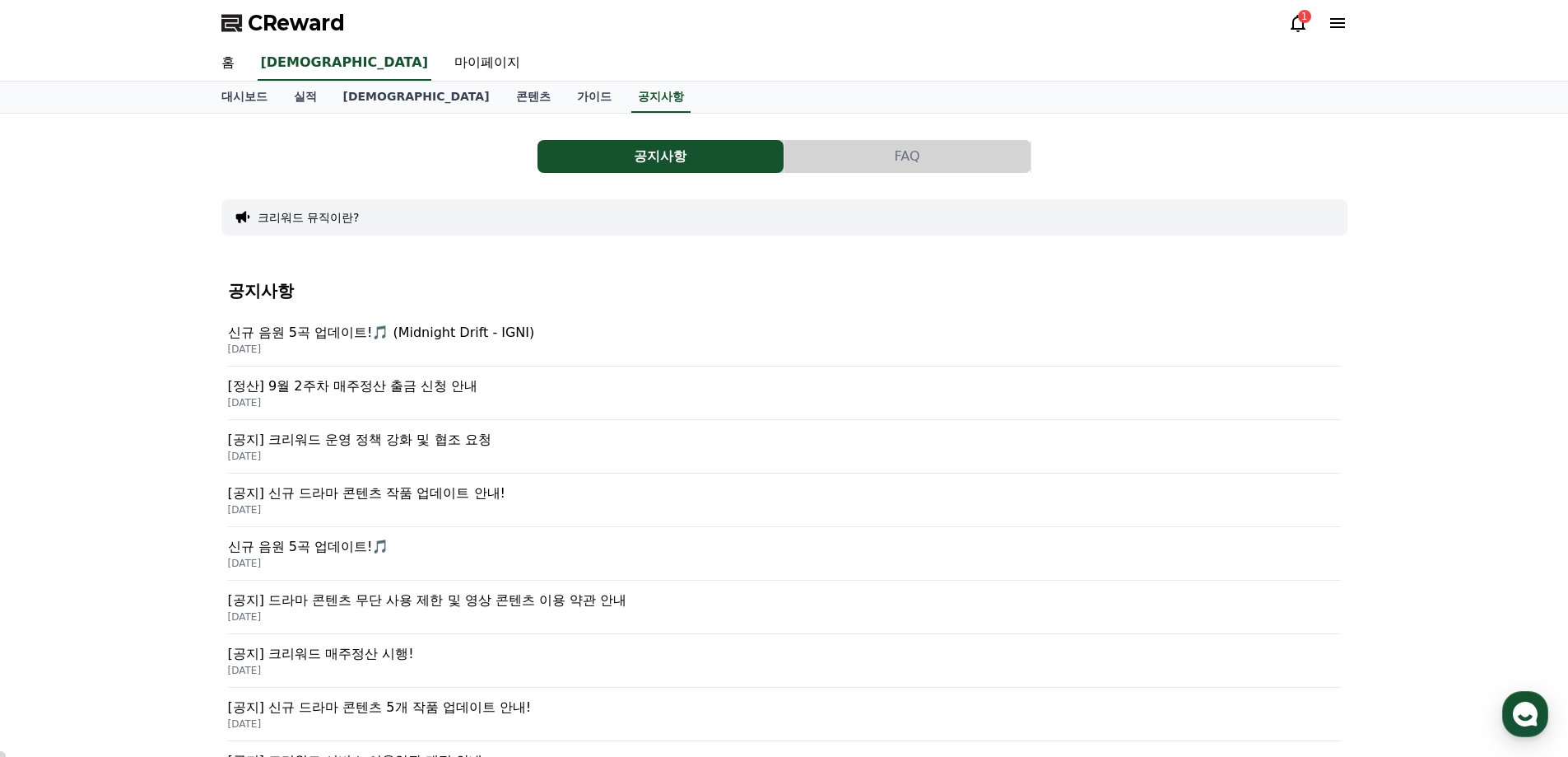
click at [387, 389] on p "[정산] 9월 2주차 매주정산 출금 신청 안내" at bounding box center [784, 386] width 1113 height 19
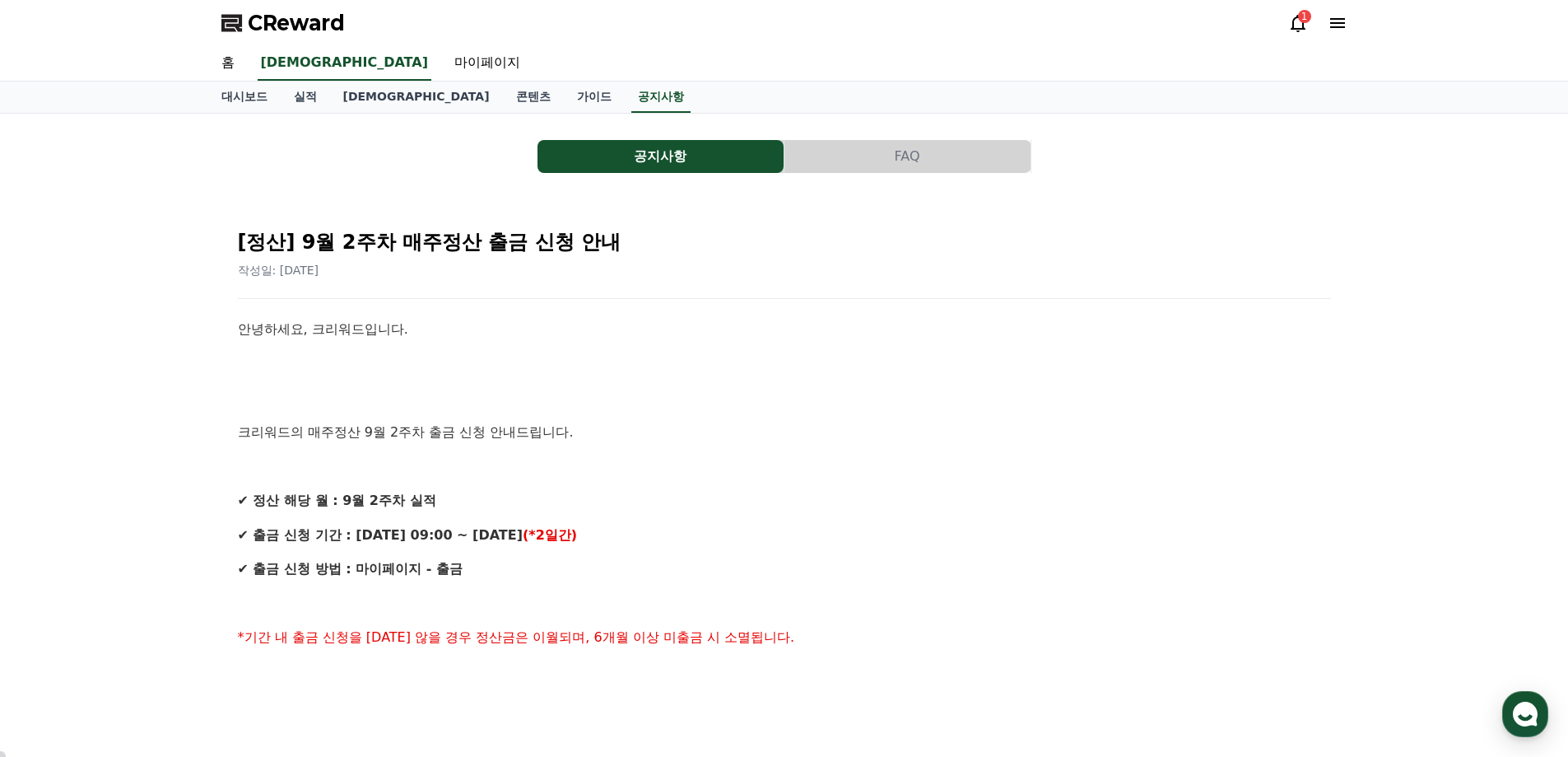
click at [960, 397] on p at bounding box center [785, 397] width 1094 height 21
click at [503, 95] on link "콘텐츠" at bounding box center [533, 97] width 61 height 31
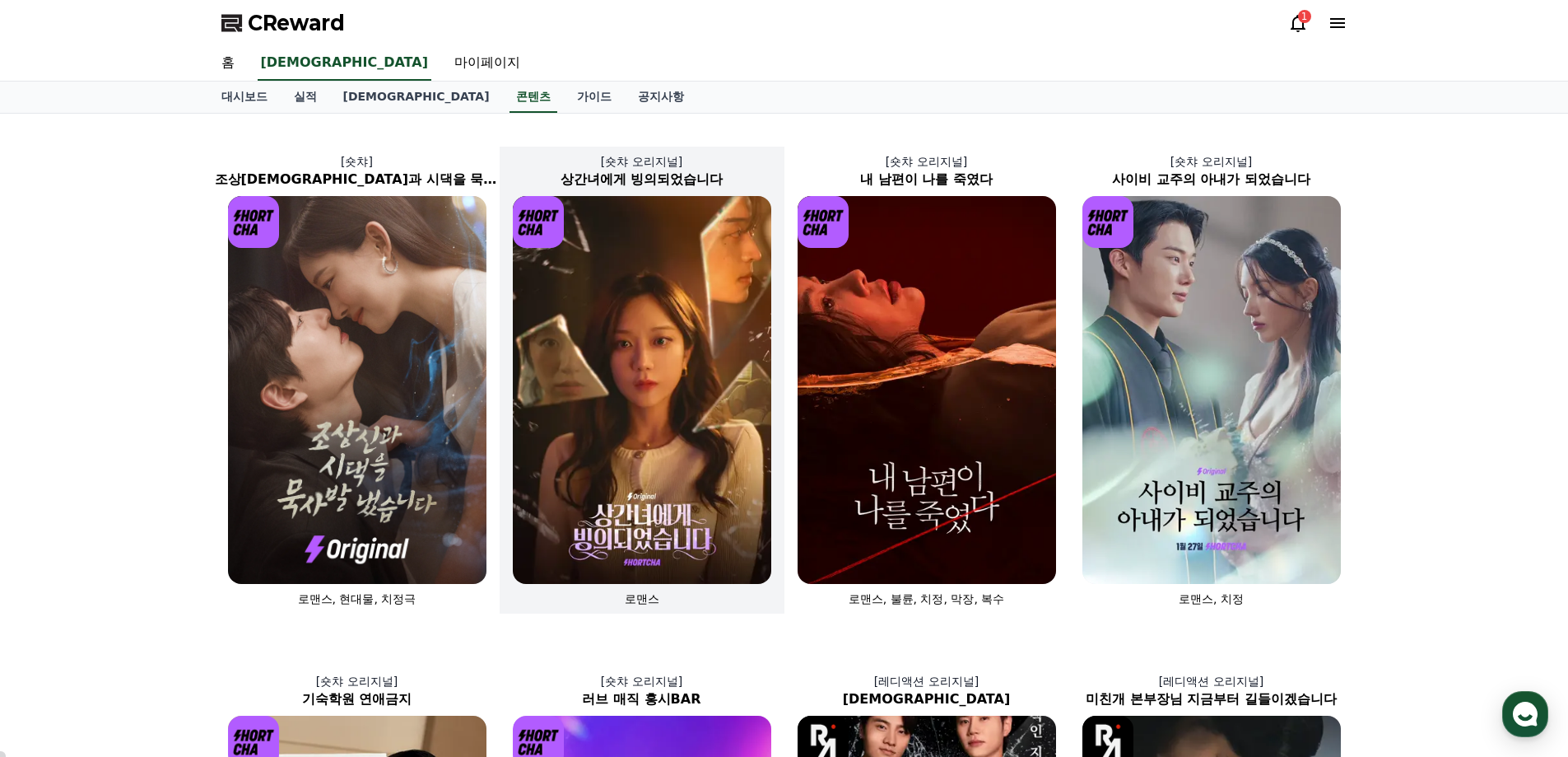
scroll to position [83, 0]
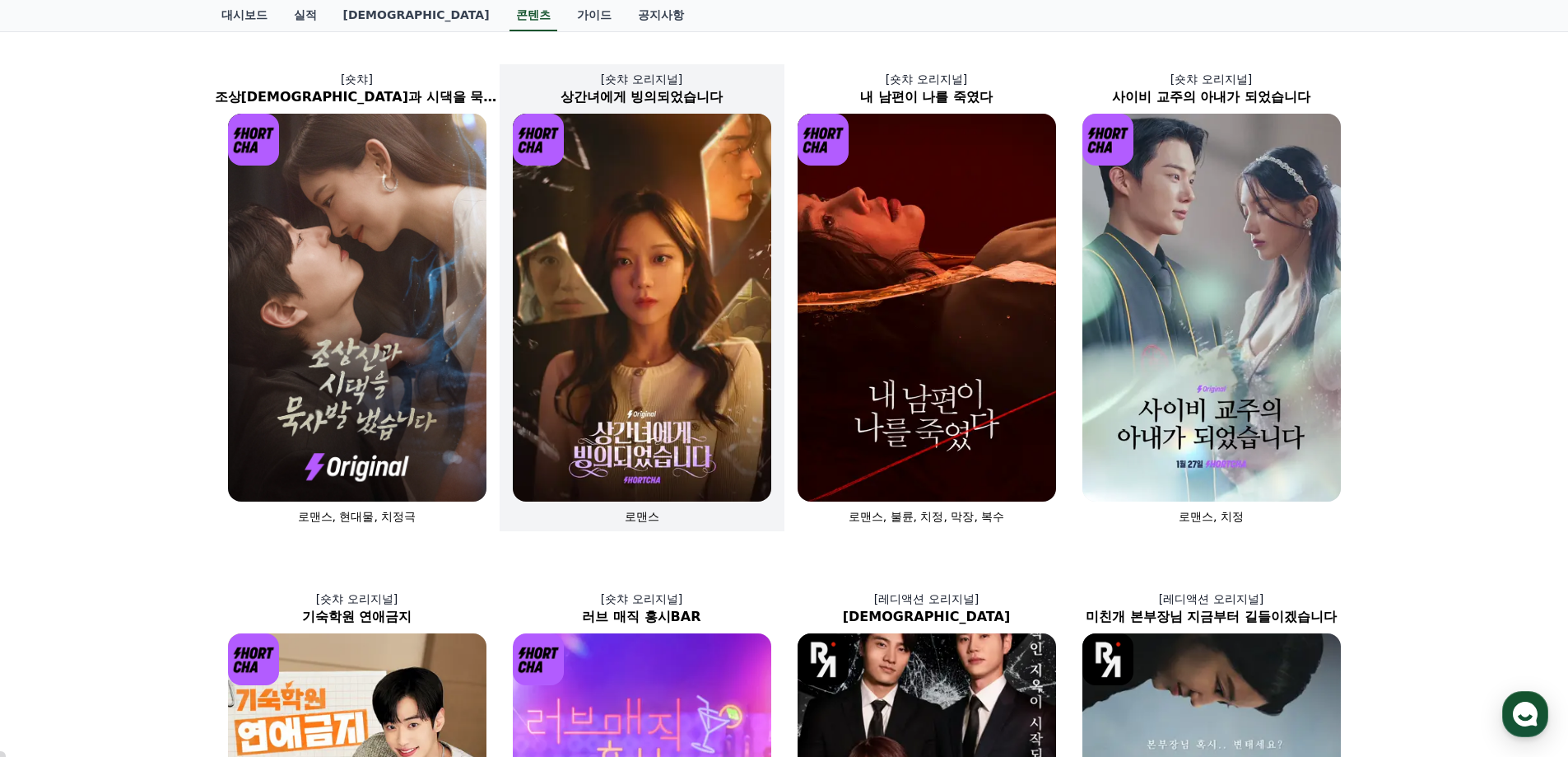
click at [622, 255] on img at bounding box center [642, 307] width 258 height 387
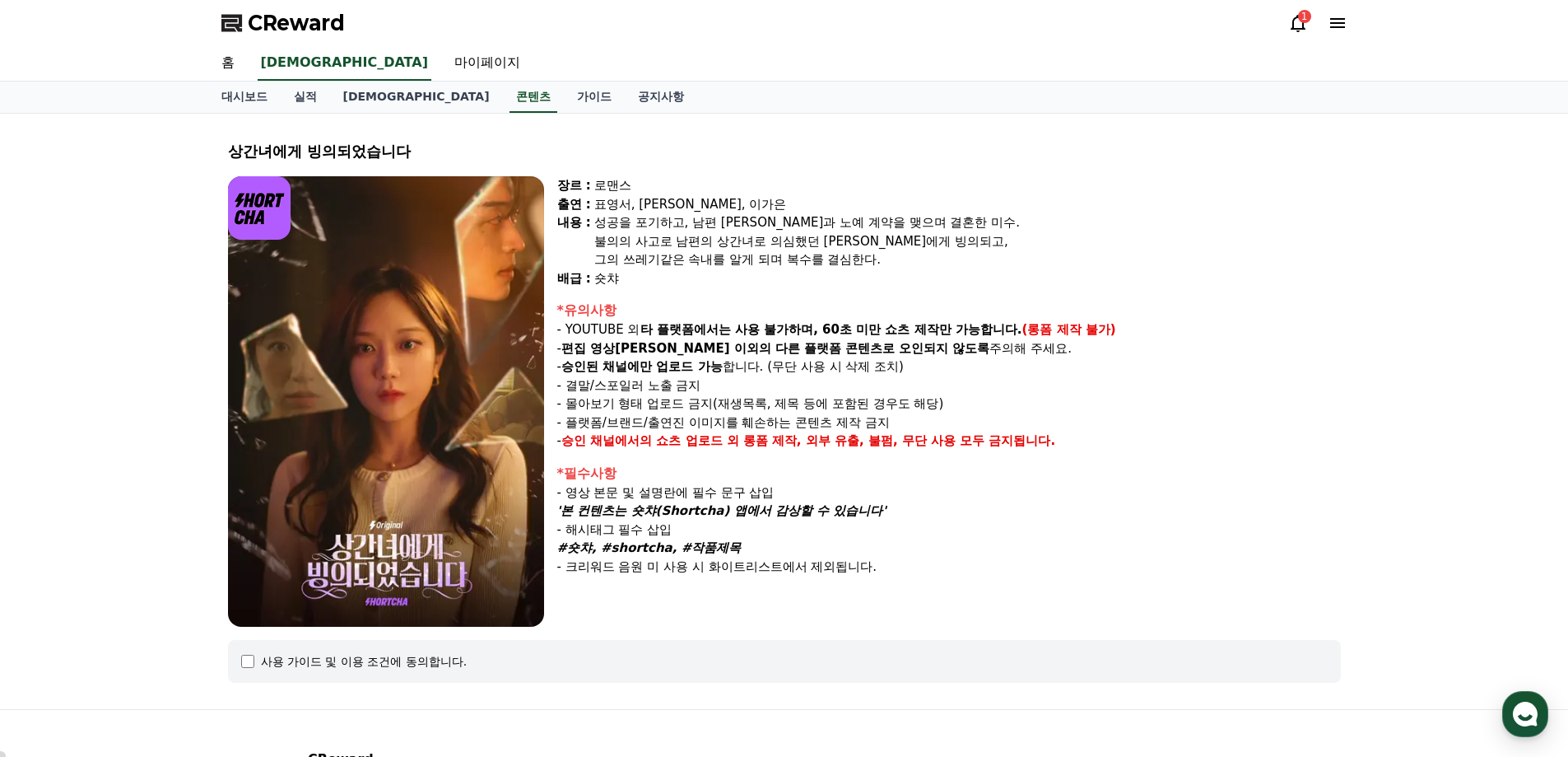
select select
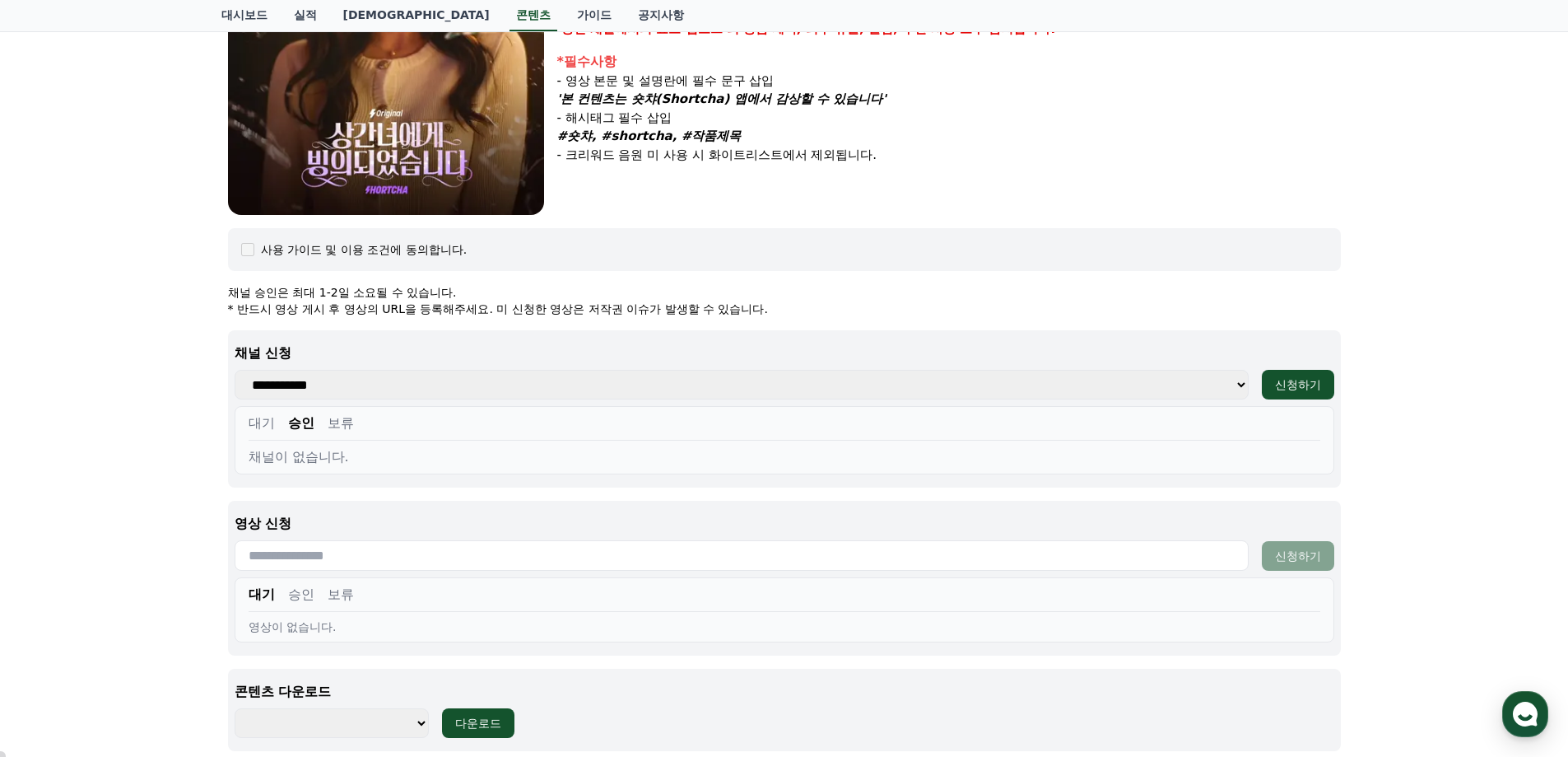
scroll to position [637, 0]
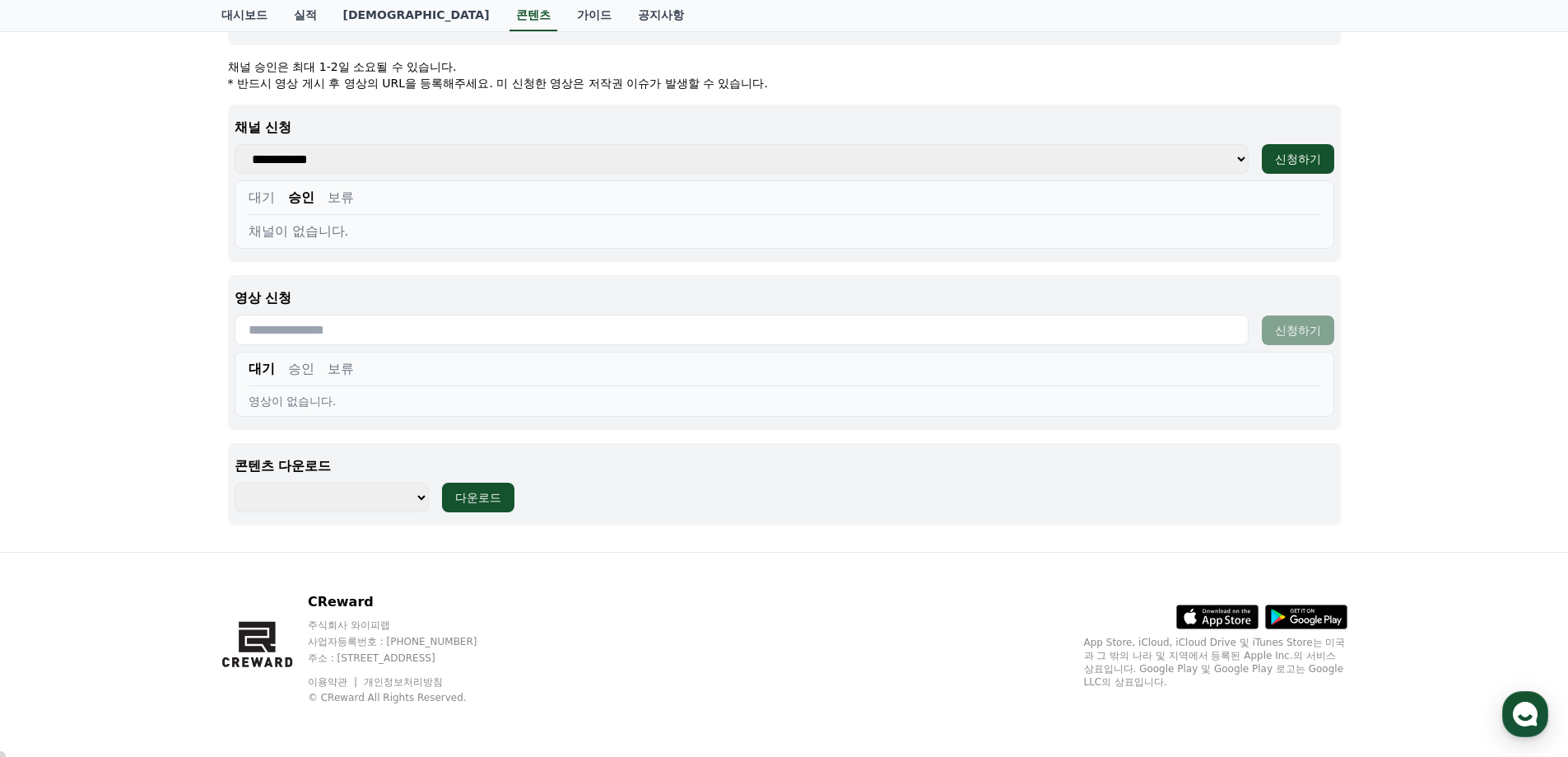
click at [386, 499] on select "**********" at bounding box center [332, 497] width 194 height 30
click at [510, 14] on link "콘텐츠" at bounding box center [533, 15] width 48 height 31
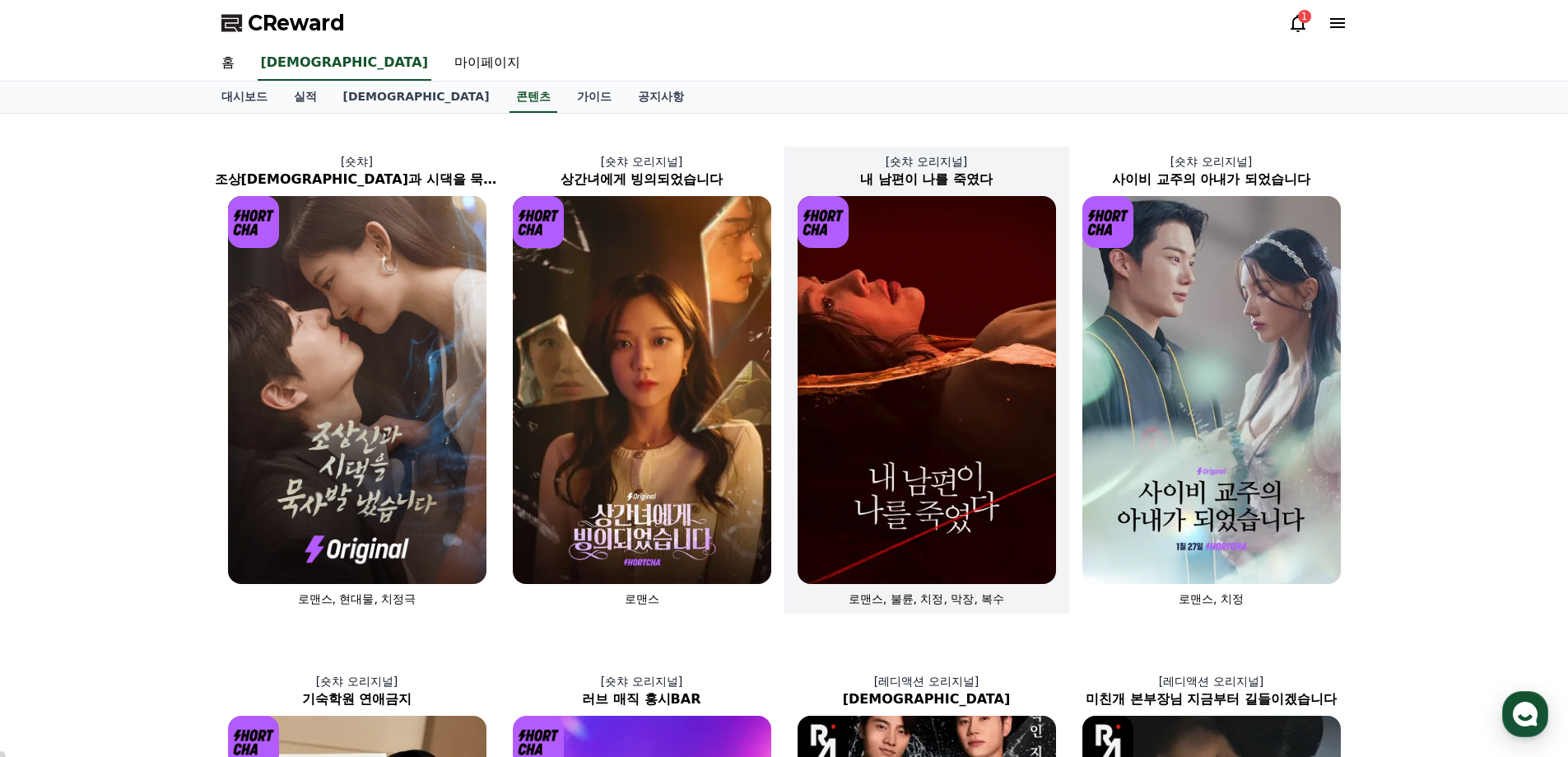
click at [830, 338] on img at bounding box center [927, 389] width 258 height 387
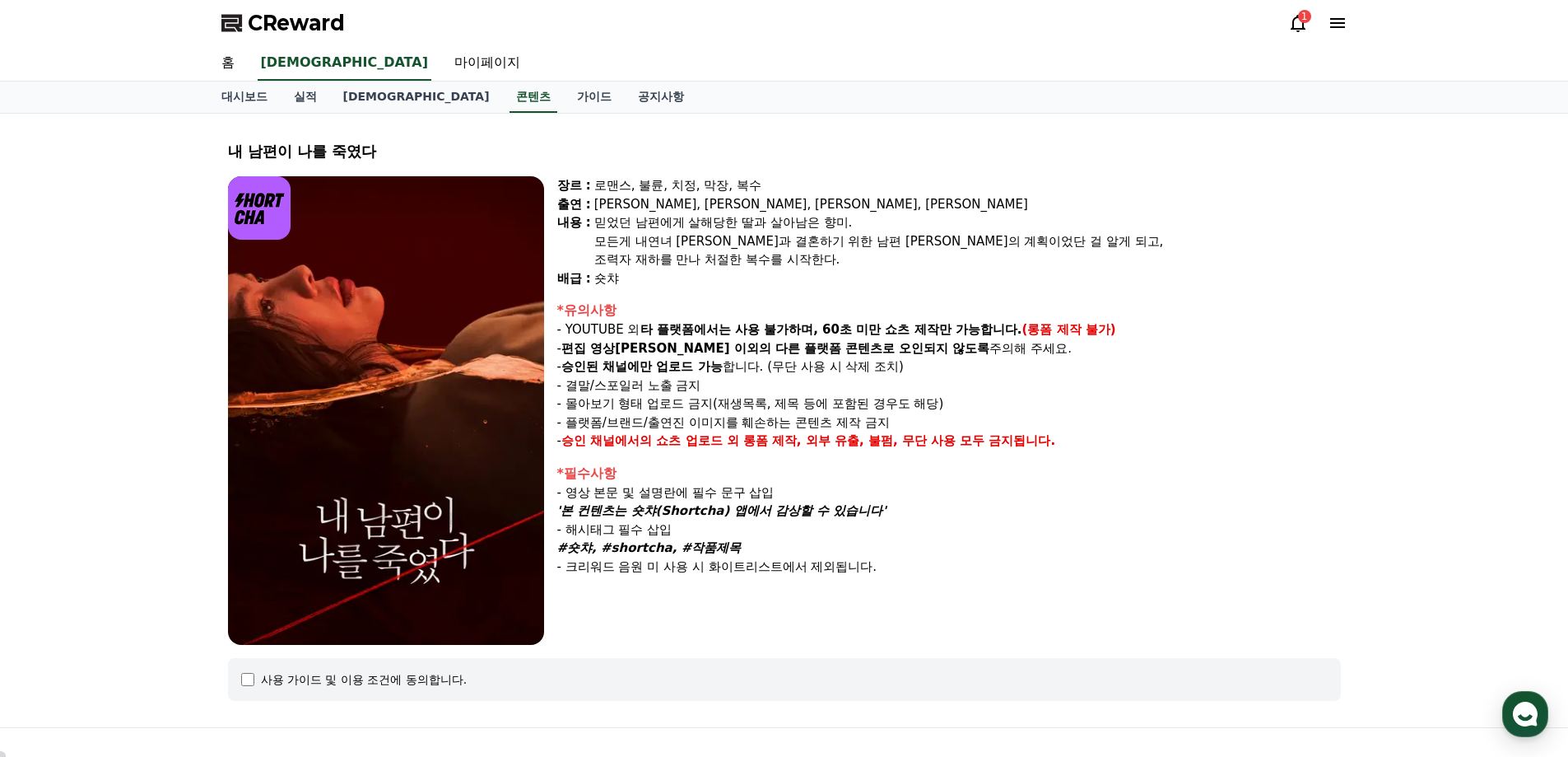
select select
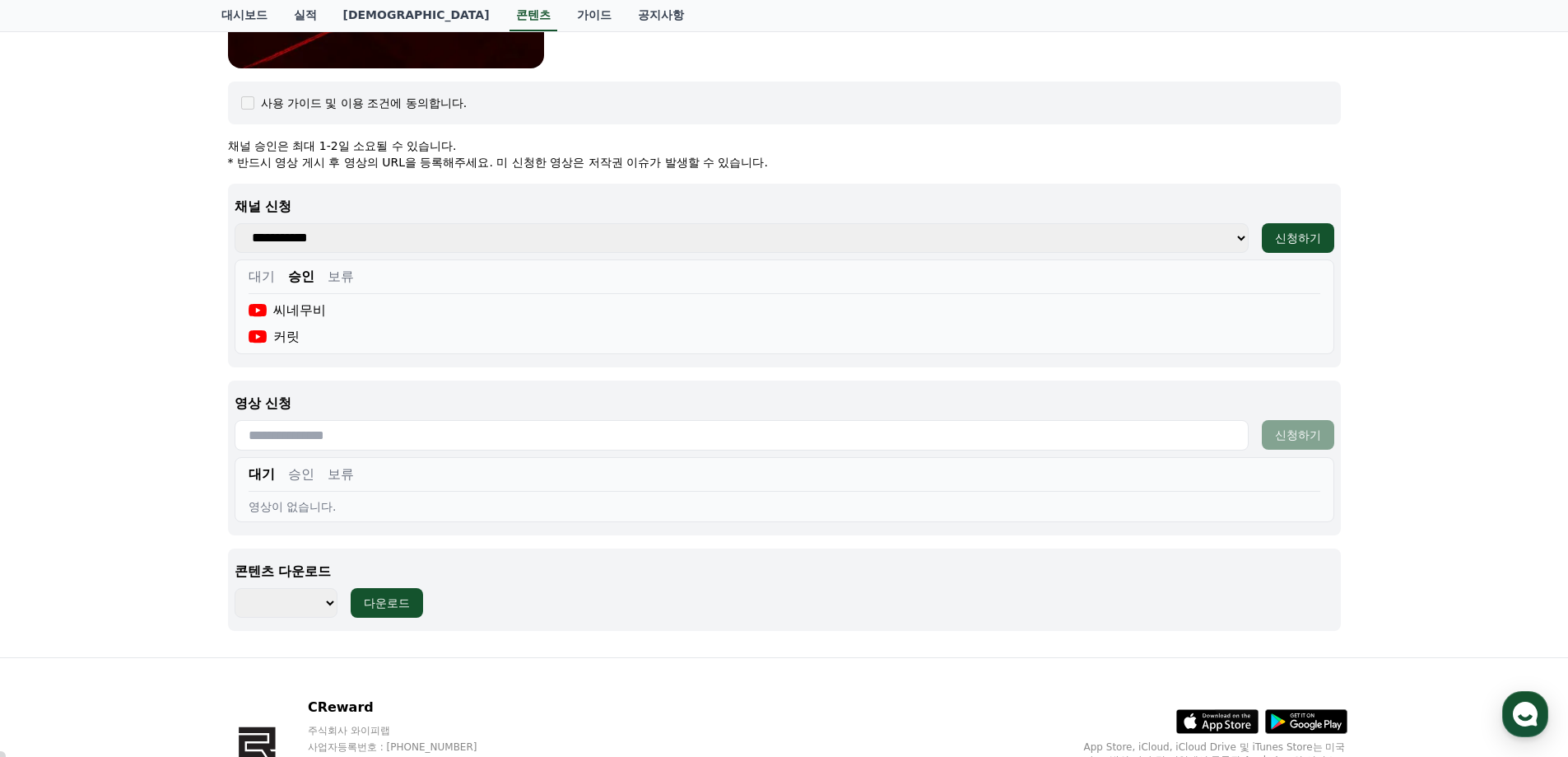
scroll to position [682, 0]
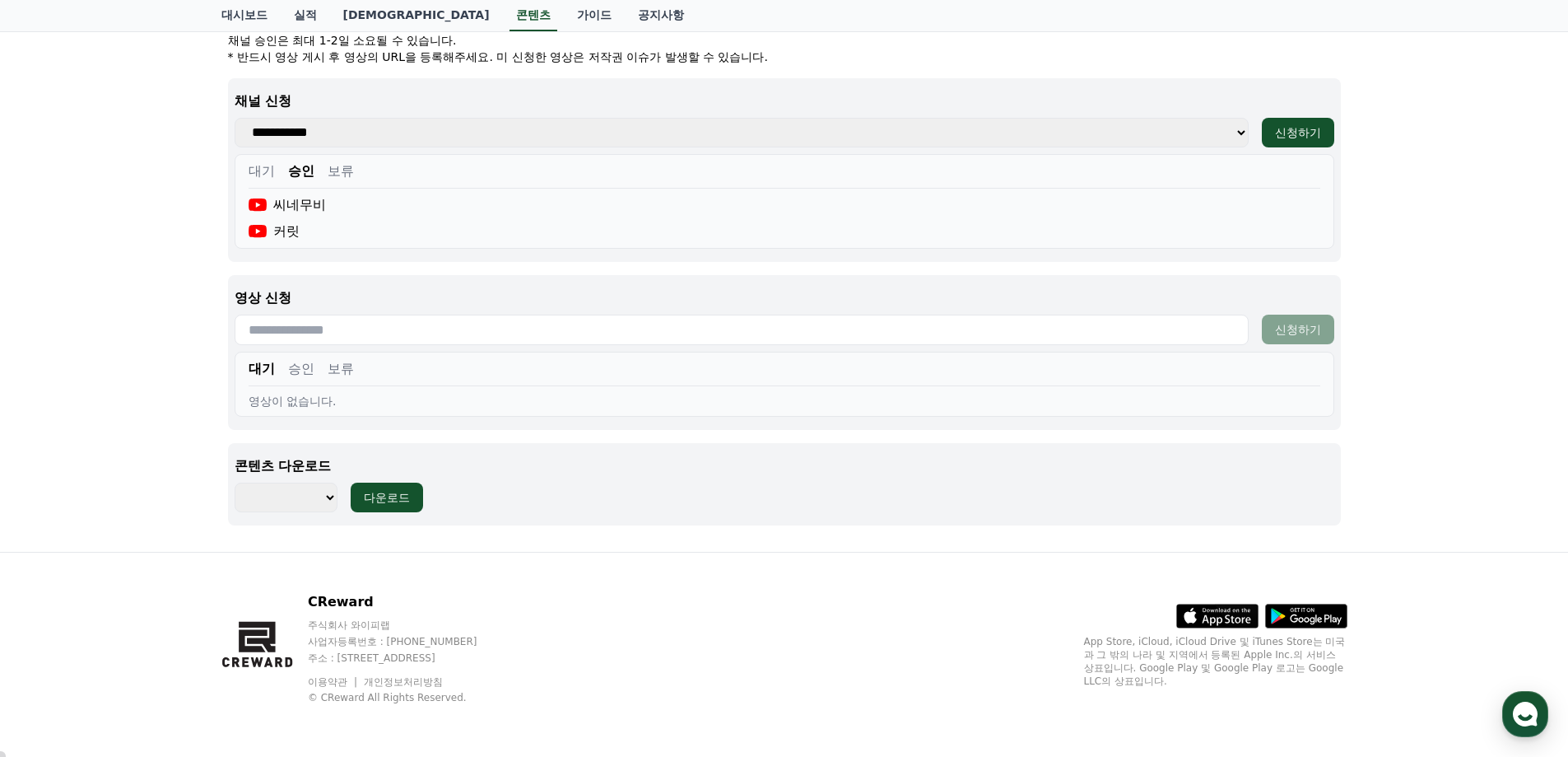
click at [330, 498] on select "******** ******** ******** ******** ******** ******** ******** ******** *******…" at bounding box center [286, 497] width 103 height 30
click at [556, 228] on div "커릿" at bounding box center [785, 230] width 1072 height 19
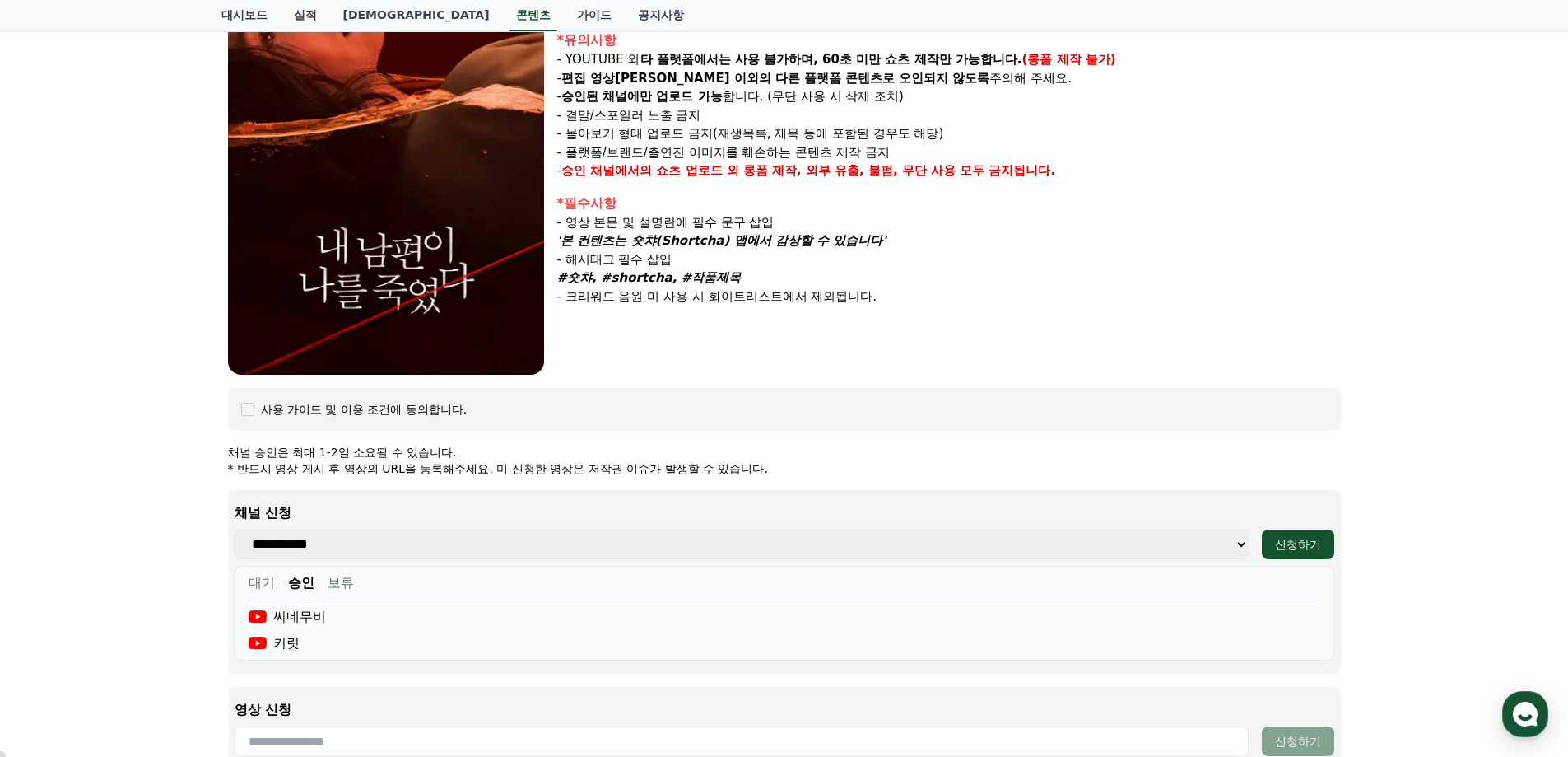
scroll to position [0, 0]
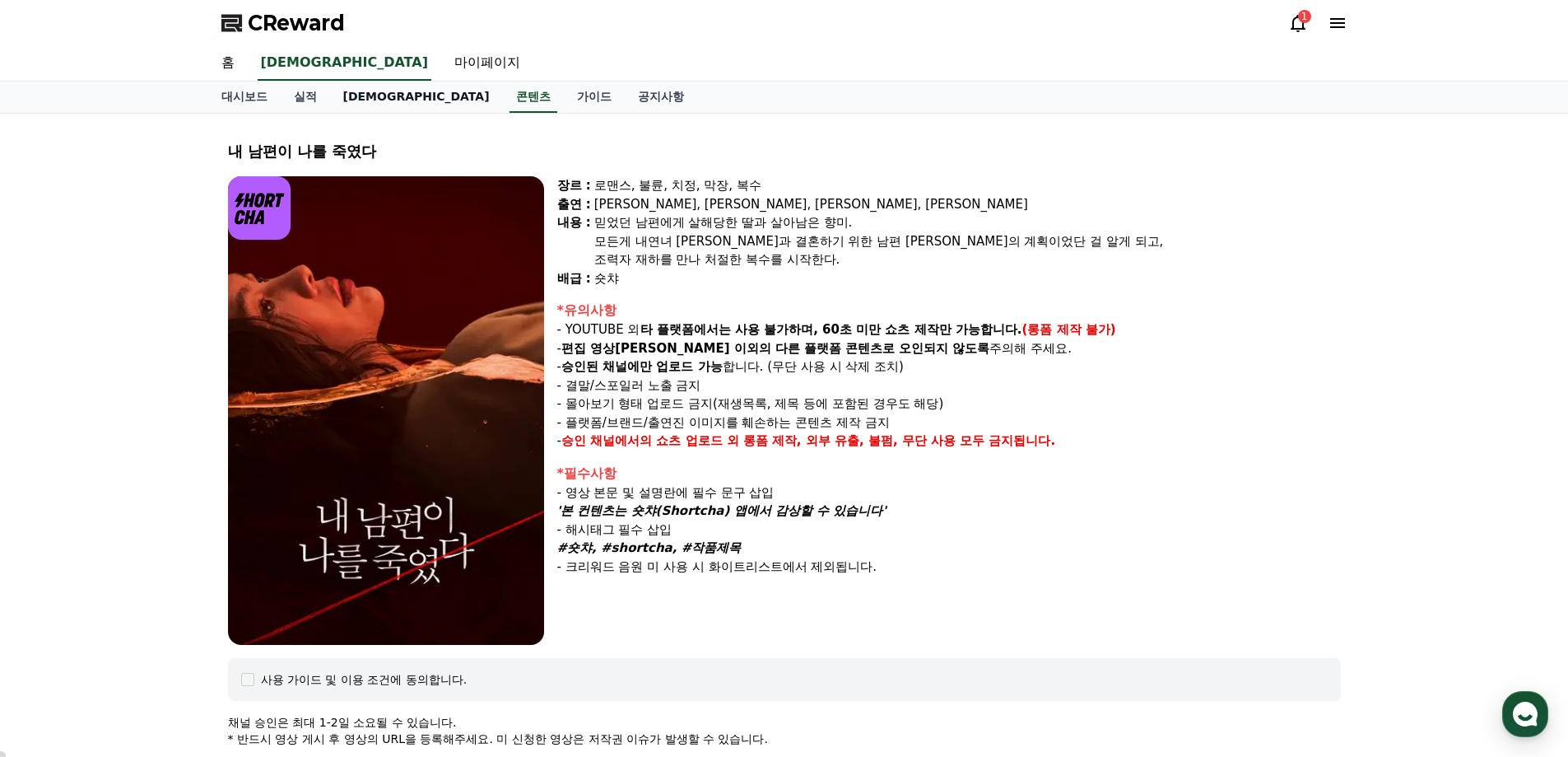
click at [360, 93] on link "[DEMOGRAPHIC_DATA]" at bounding box center [416, 97] width 173 height 31
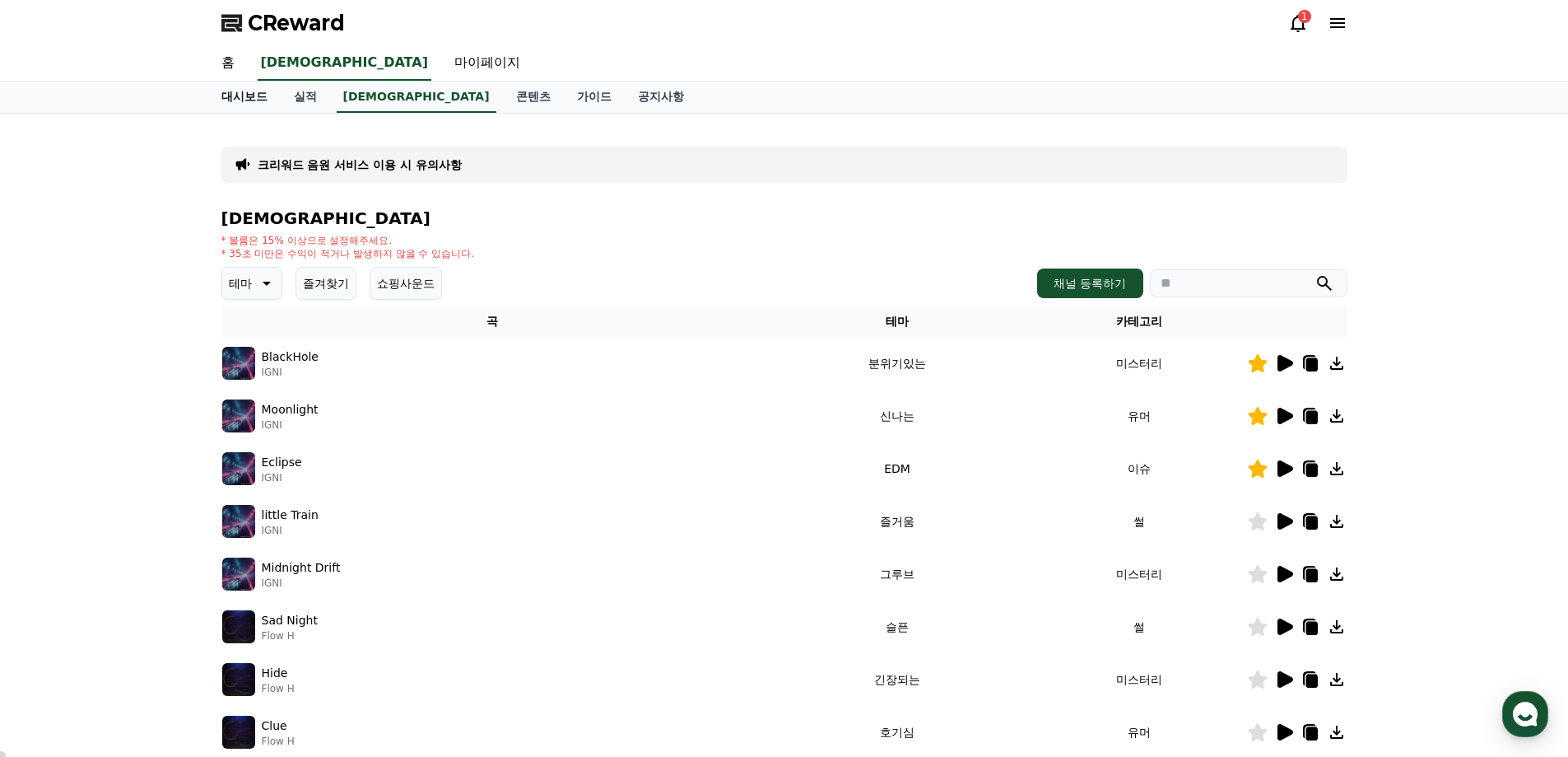
click at [256, 93] on link "대시보드" at bounding box center [245, 97] width 73 height 31
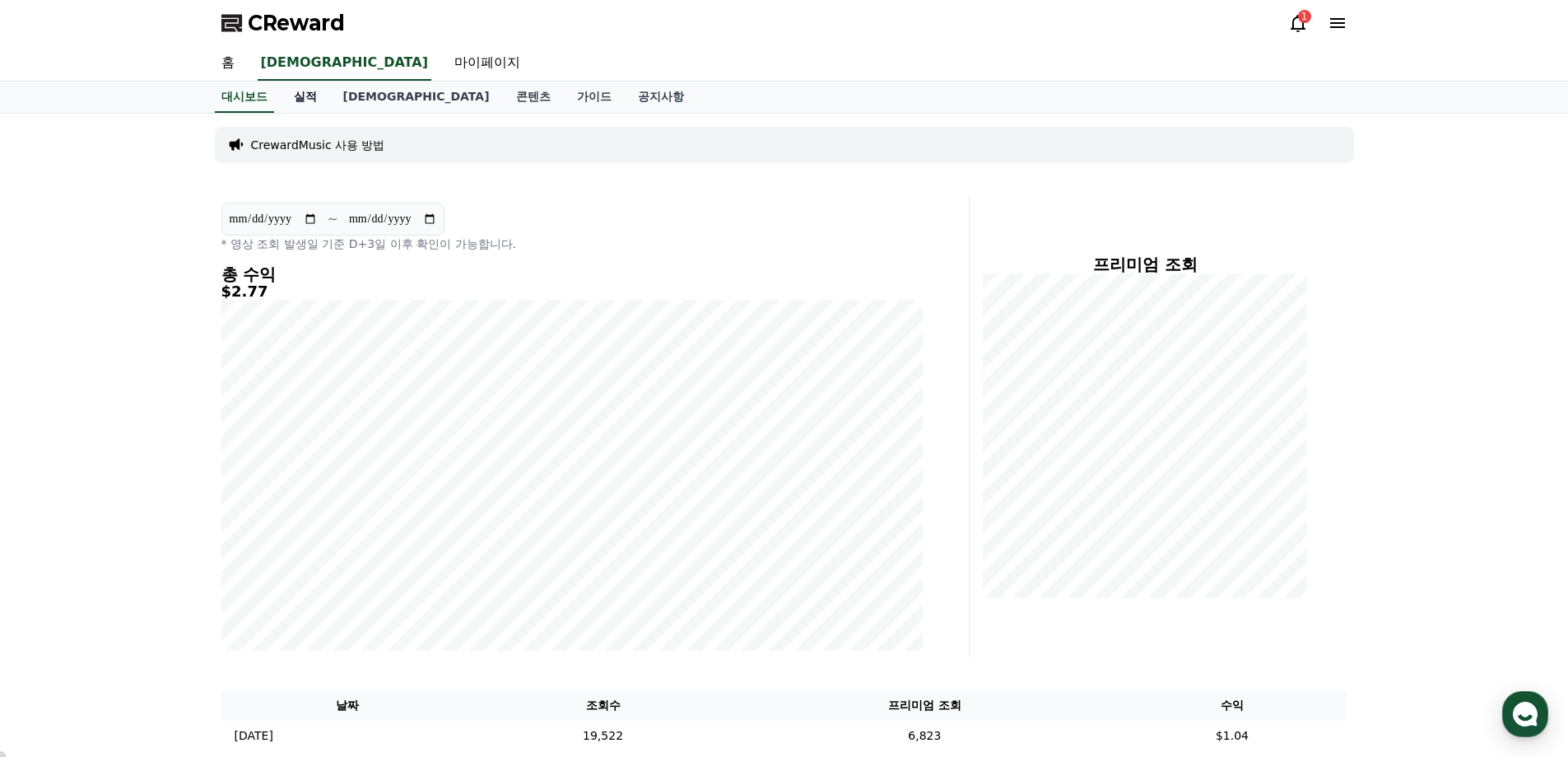
click at [301, 97] on link "실적" at bounding box center [305, 97] width 50 height 31
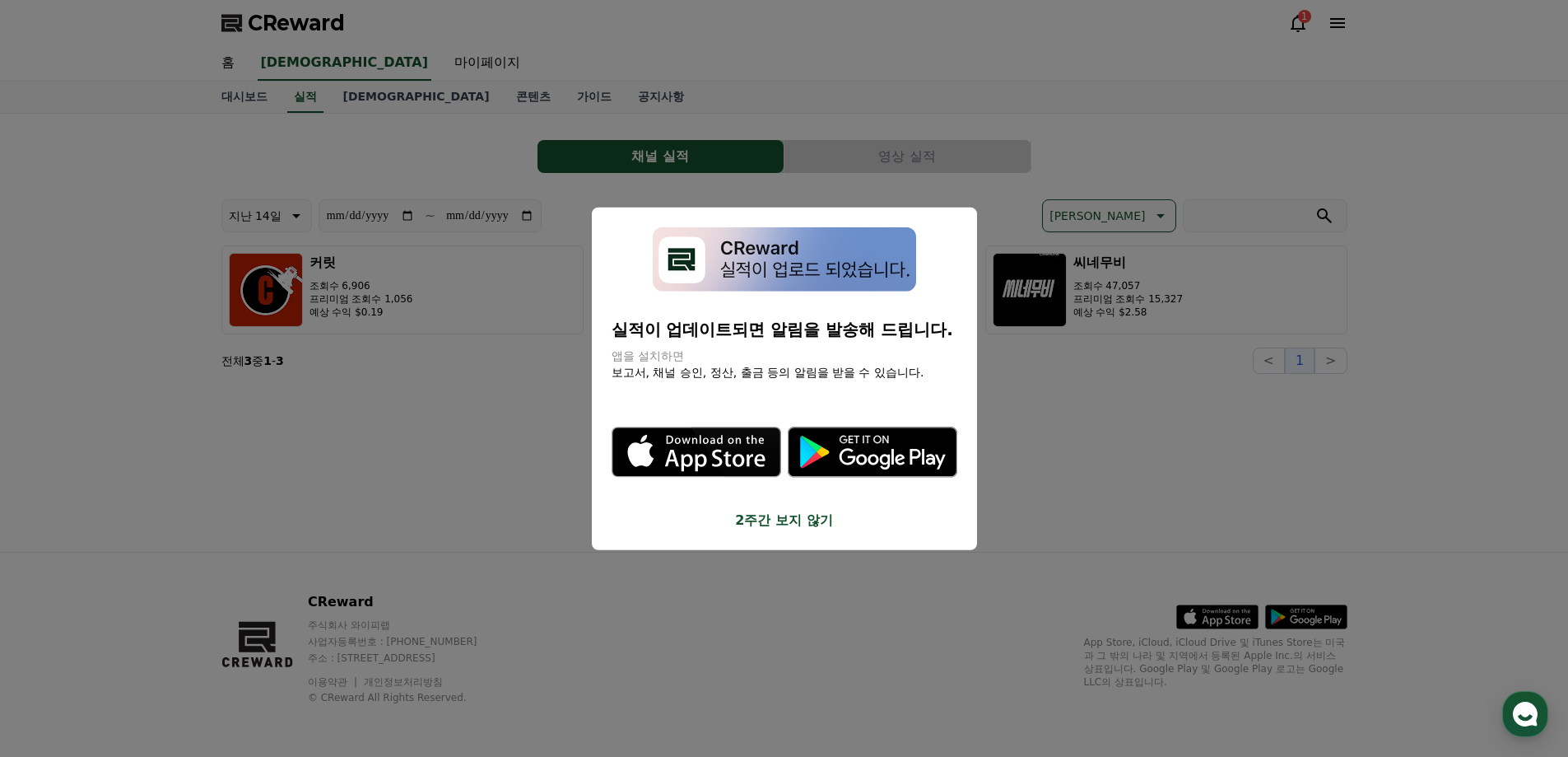
click at [819, 522] on button "2주간 보지 않기" at bounding box center [785, 520] width 346 height 19
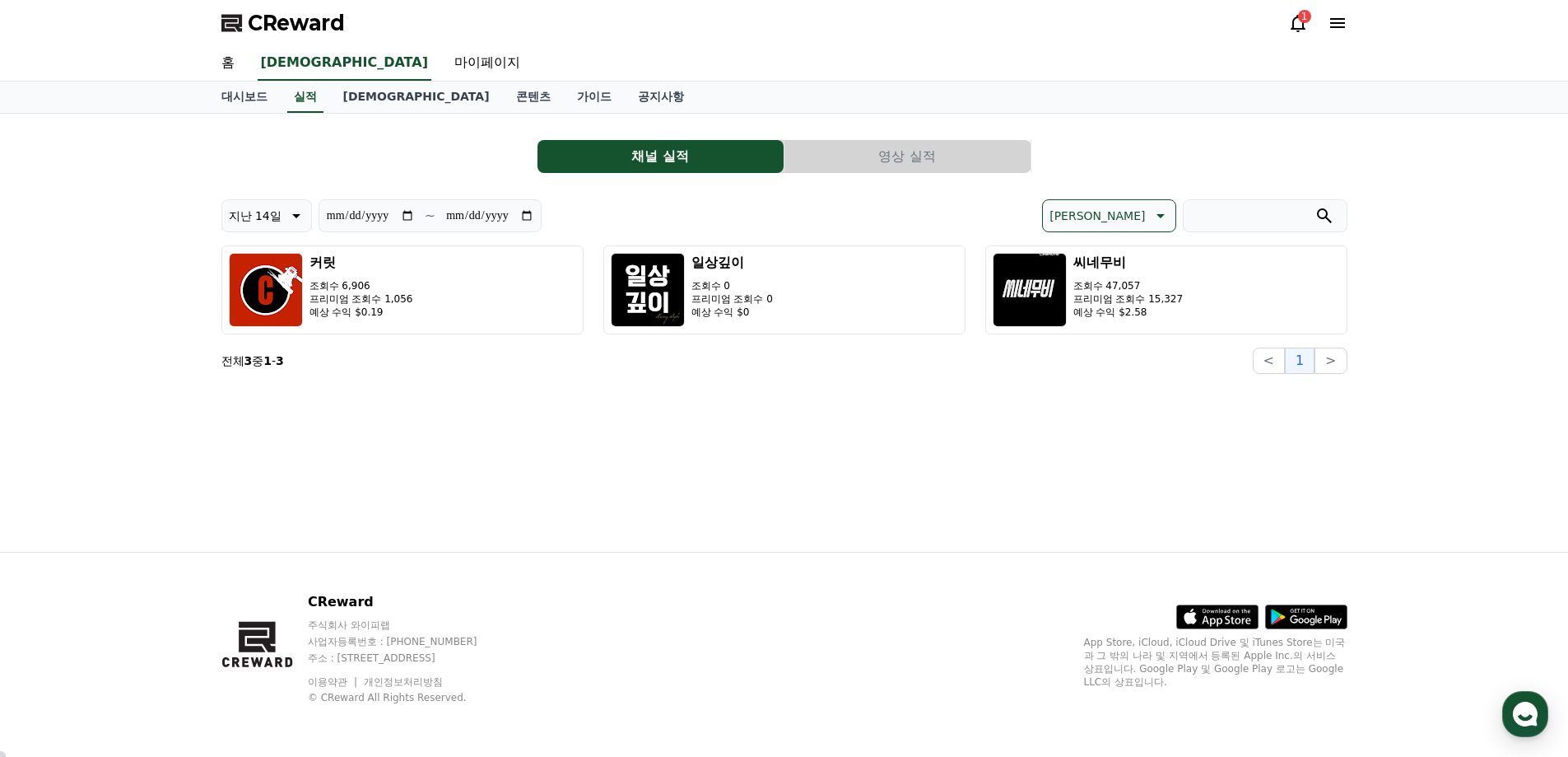
click at [511, 406] on div "**********" at bounding box center [785, 333] width 1153 height 438
click at [1297, 19] on icon at bounding box center [1298, 23] width 19 height 19
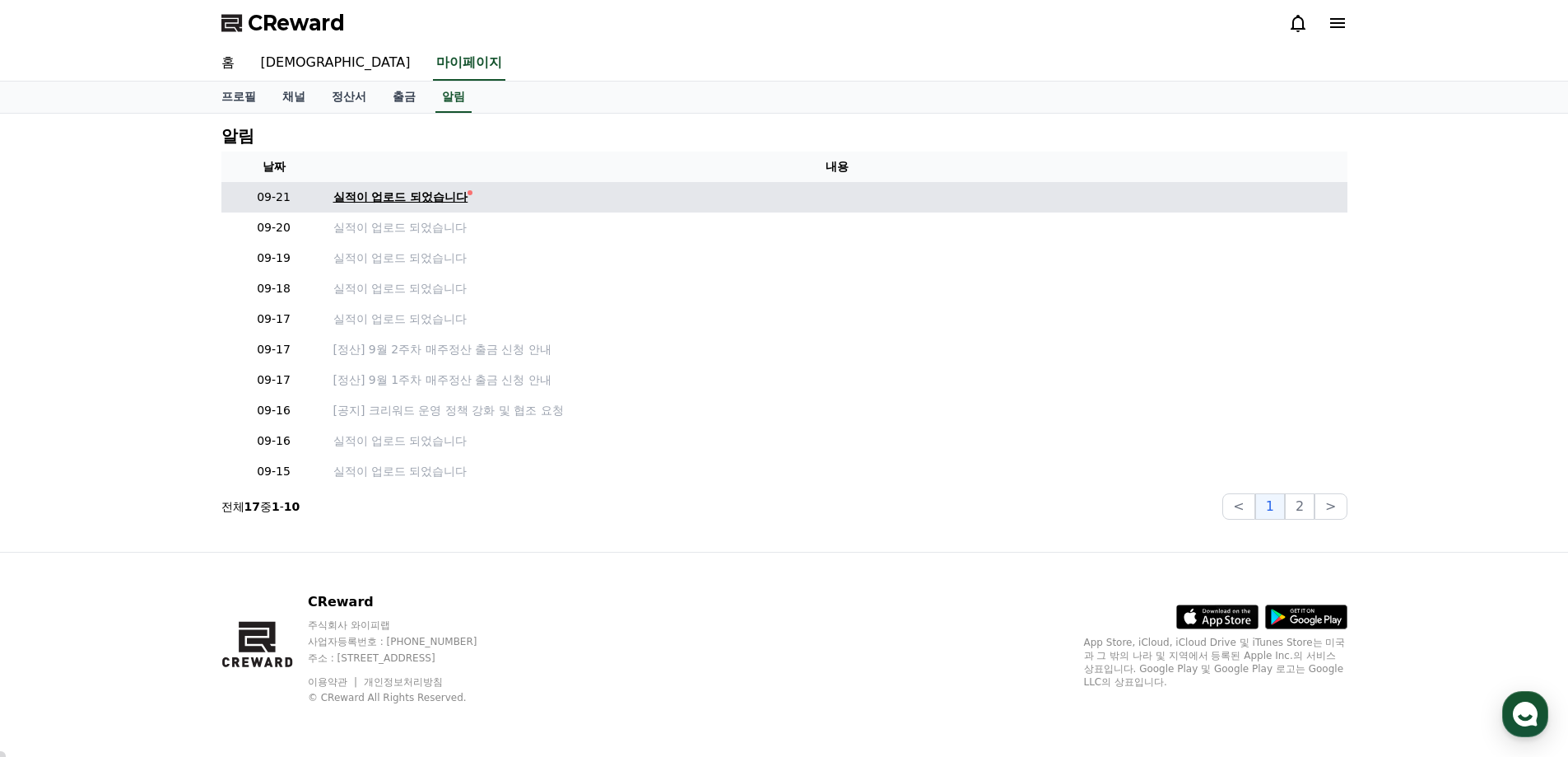
click at [387, 203] on div "실적이 업로드 되었습니다" at bounding box center [401, 197] width 135 height 17
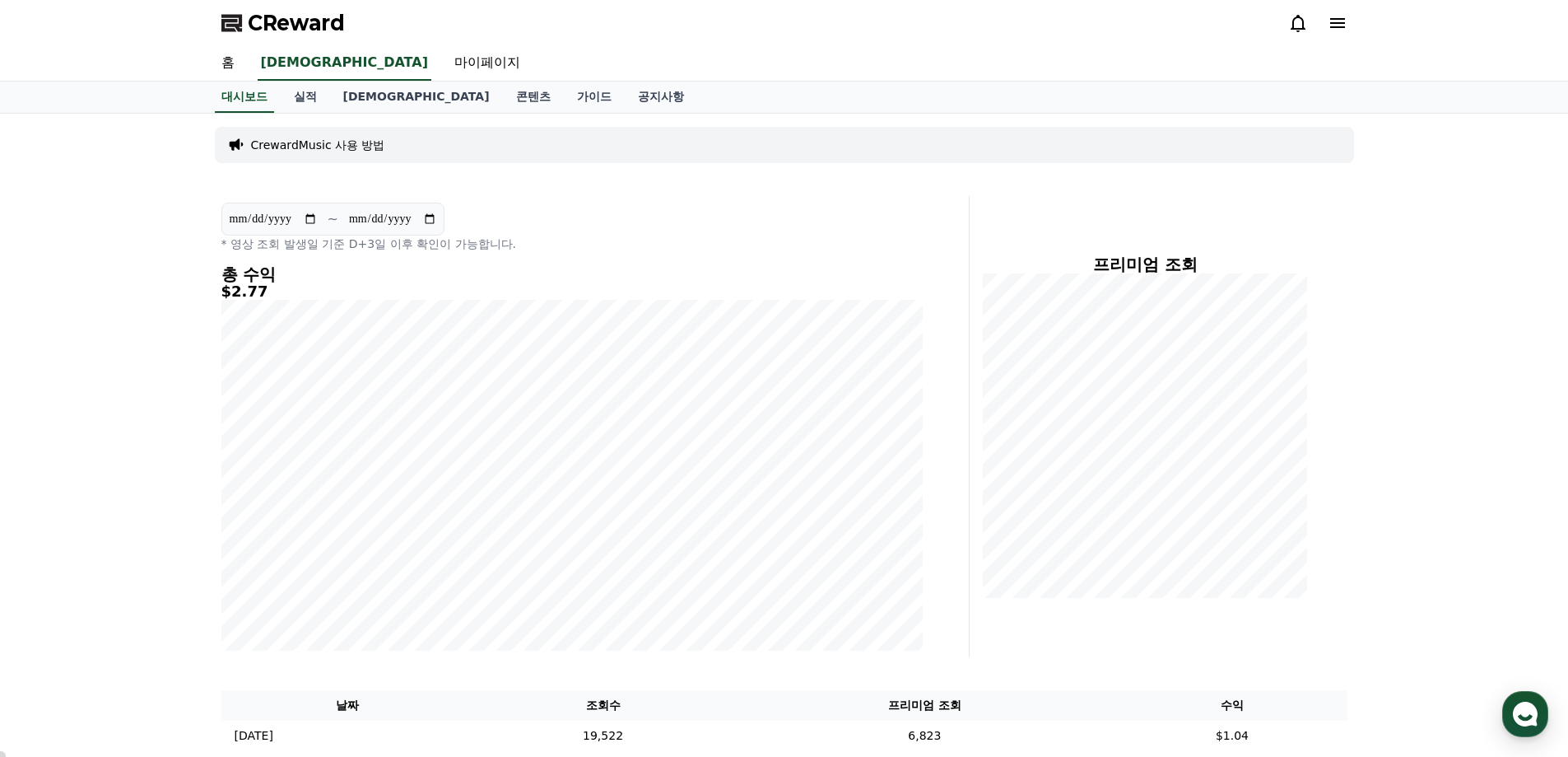
scroll to position [247, 0]
